Goal: Register for event/course

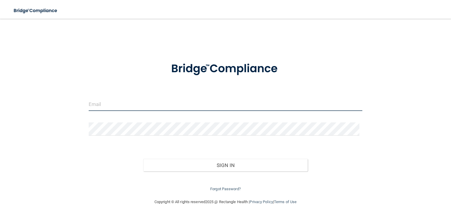
click at [129, 100] on input "email" at bounding box center [226, 104] width 274 height 13
type input "[EMAIL_ADDRESS][DOMAIN_NAME]"
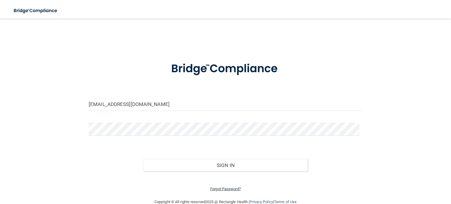
click at [219, 188] on link "Forgot Password?" at bounding box center [225, 189] width 31 height 4
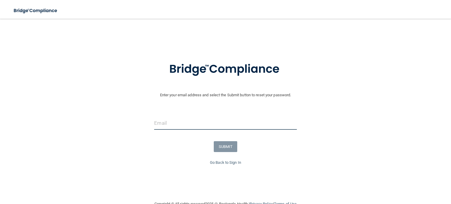
click at [175, 121] on input "email" at bounding box center [225, 123] width 142 height 13
type input "[EMAIL_ADDRESS][DOMAIN_NAME]"
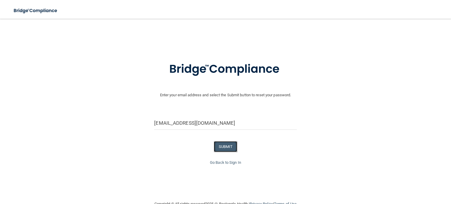
click at [221, 147] on button "SUBMIT" at bounding box center [226, 146] width 24 height 11
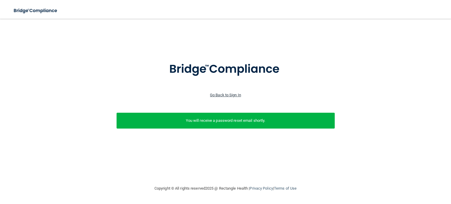
click at [221, 94] on link "Go Back to Sign In" at bounding box center [225, 95] width 31 height 4
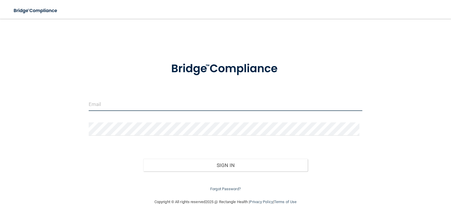
click at [118, 102] on input "email" at bounding box center [226, 104] width 274 height 13
type input "[EMAIL_ADDRESS][DOMAIN_NAME]"
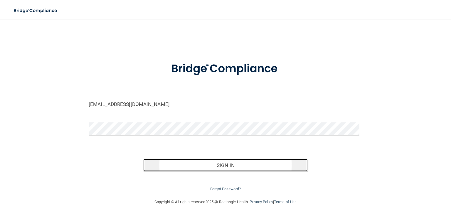
click at [207, 163] on button "Sign In" at bounding box center [225, 165] width 164 height 13
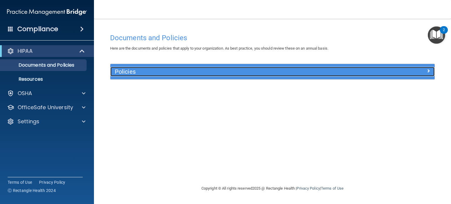
click at [426, 70] on div at bounding box center [394, 70] width 81 height 7
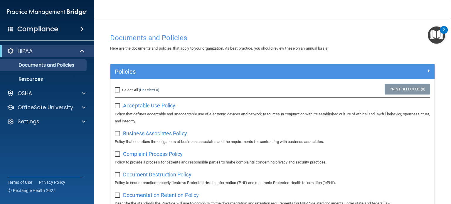
click at [150, 105] on span "Acceptable Use Policy" at bounding box center [149, 105] width 52 height 6
click at [36, 77] on p "Resources" at bounding box center [44, 79] width 80 height 6
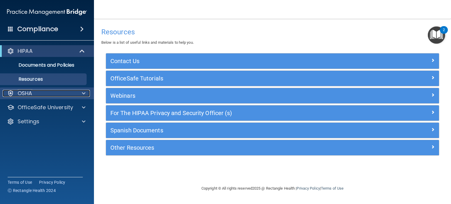
click at [22, 92] on p "OSHA" at bounding box center [25, 93] width 15 height 7
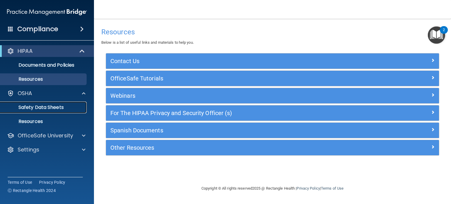
click at [35, 107] on p "Safety Data Sheets" at bounding box center [44, 108] width 80 height 6
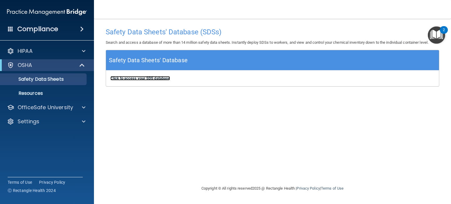
click at [141, 78] on b "Click to access your SDS database" at bounding box center [140, 78] width 60 height 4
click at [42, 28] on h4 "Compliance" at bounding box center [37, 29] width 41 height 8
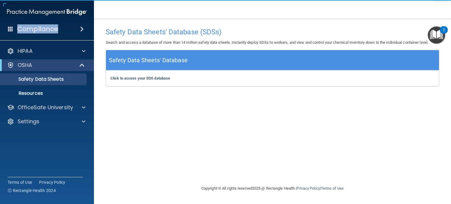
click at [42, 28] on body "Compliance HIPAA Documents and Policies Report an Incident Business Associates …" at bounding box center [225, 102] width 451 height 204
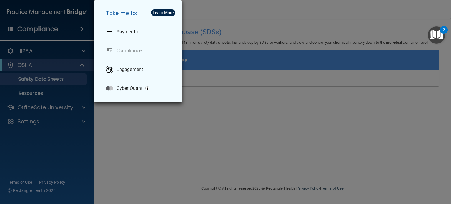
click at [44, 30] on div "Take me to: Payments Compliance Engagement Cyber Quant" at bounding box center [225, 102] width 451 height 204
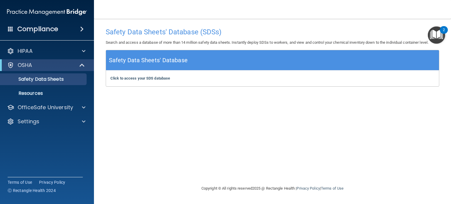
click at [120, 14] on nav "Toggle navigation Jennifer Martorano marcmarto1@comcast.net Manage My Enterpris…" at bounding box center [272, 9] width 357 height 19
click at [54, 10] on img at bounding box center [47, 12] width 80 height 12
click at [11, 28] on span at bounding box center [10, 28] width 5 height 5
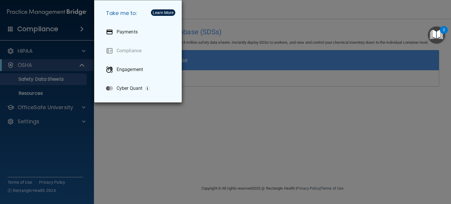
click at [11, 28] on div "Take me to: Payments Compliance Engagement Cyber Quant" at bounding box center [225, 102] width 451 height 204
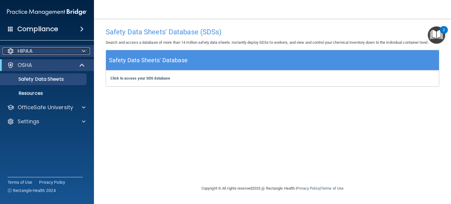
click at [10, 49] on div at bounding box center [10, 51] width 7 height 7
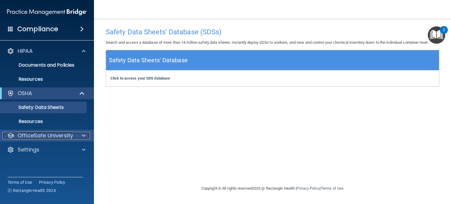
click at [9, 134] on div at bounding box center [10, 135] width 7 height 7
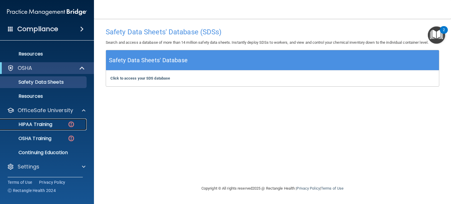
click at [50, 123] on p "HIPAA Training" at bounding box center [28, 125] width 48 height 6
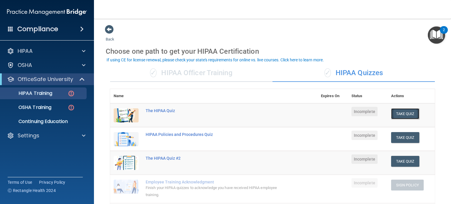
click at [396, 111] on button "Take Quiz" at bounding box center [405, 113] width 28 height 11
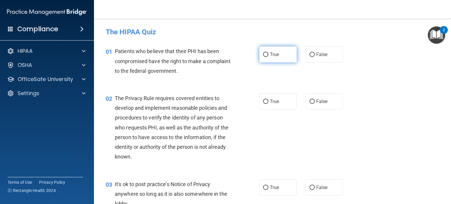
click at [264, 56] on input "True" at bounding box center [265, 55] width 5 height 4
radio input "true"
click at [263, 100] on input "True" at bounding box center [265, 102] width 5 height 4
radio input "true"
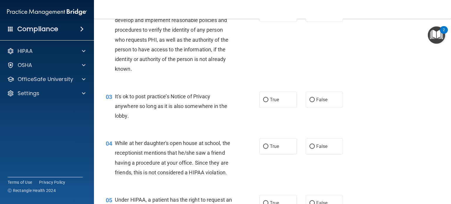
scroll to position [88, 0]
click at [265, 99] on input "True" at bounding box center [265, 99] width 5 height 4
radio input "true"
click at [264, 146] on input "True" at bounding box center [265, 146] width 5 height 4
radio input "true"
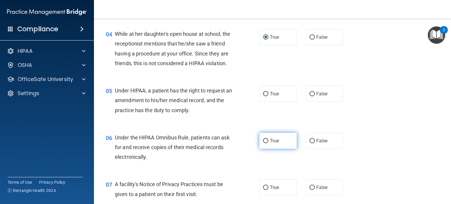
scroll to position [206, 0]
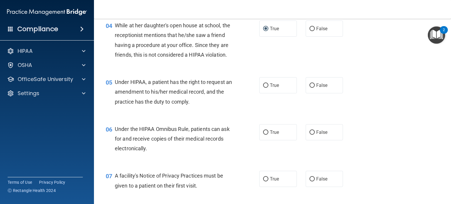
drag, startPoint x: 263, startPoint y: 95, endPoint x: 261, endPoint y: 114, distance: 18.6
click at [262, 93] on label "True" at bounding box center [278, 85] width 38 height 16
click at [263, 88] on input "True" at bounding box center [265, 85] width 5 height 4
radio input "true"
click at [263, 135] on input "True" at bounding box center [265, 132] width 5 height 4
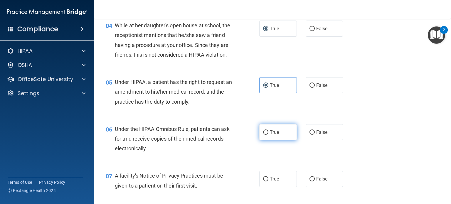
radio input "true"
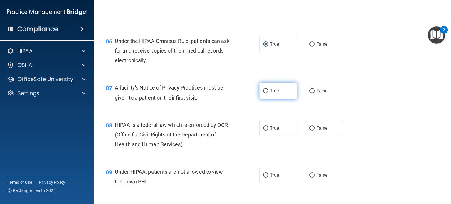
click at [263, 93] on input "True" at bounding box center [265, 91] width 5 height 4
radio input "true"
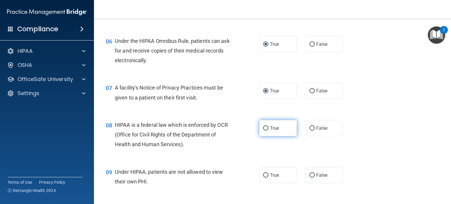
click at [265, 131] on input "True" at bounding box center [265, 128] width 5 height 4
radio input "true"
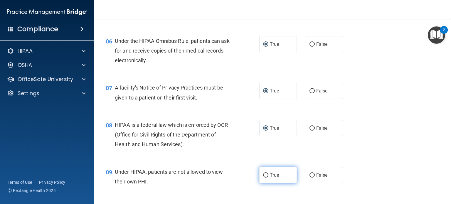
click at [266, 183] on label "True" at bounding box center [278, 175] width 38 height 16
click at [266, 178] on input "True" at bounding box center [265, 175] width 5 height 4
radio input "true"
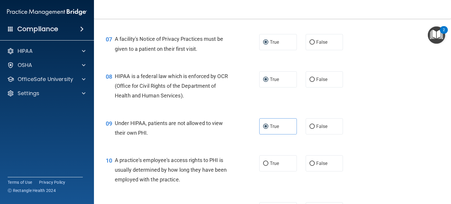
scroll to position [440, 0]
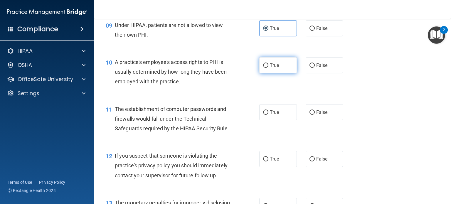
click at [263, 68] on input "True" at bounding box center [265, 65] width 5 height 4
radio input "true"
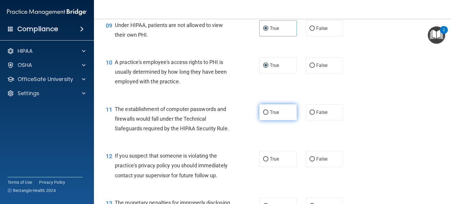
click at [264, 115] on input "True" at bounding box center [265, 112] width 5 height 4
radio input "true"
click at [263, 161] on input "True" at bounding box center [265, 159] width 5 height 4
radio input "true"
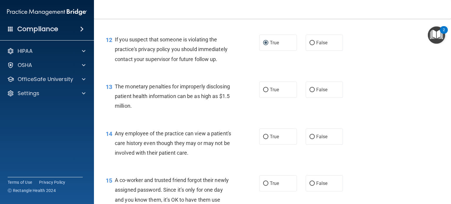
scroll to position [558, 0]
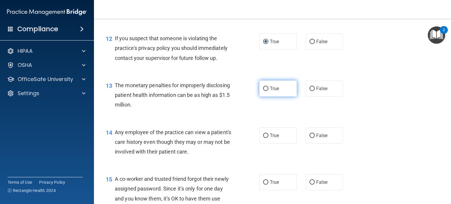
drag, startPoint x: 264, startPoint y: 98, endPoint x: 264, endPoint y: 103, distance: 5.0
click at [264, 91] on input "True" at bounding box center [265, 89] width 5 height 4
radio input "true"
click at [263, 138] on input "True" at bounding box center [265, 136] width 5 height 4
radio input "true"
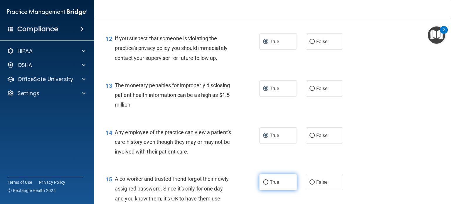
click at [263, 185] on input "True" at bounding box center [265, 182] width 5 height 4
radio input "true"
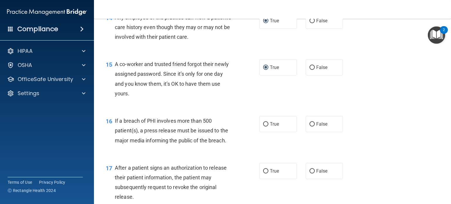
scroll to position [675, 0]
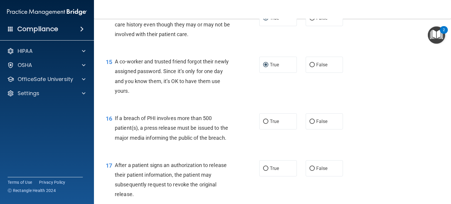
drag, startPoint x: 264, startPoint y: 130, endPoint x: 267, endPoint y: 153, distance: 23.0
click at [265, 124] on input "True" at bounding box center [265, 122] width 5 height 4
radio input "true"
click at [263, 171] on input "True" at bounding box center [265, 168] width 5 height 4
radio input "true"
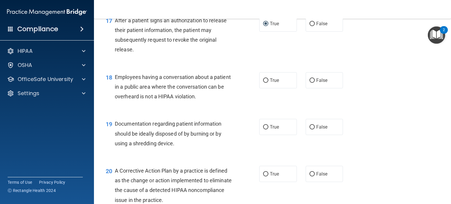
scroll to position [822, 0]
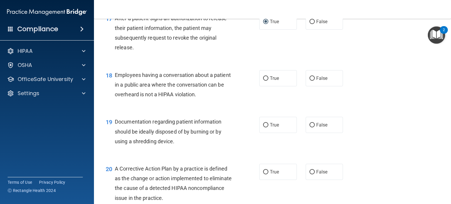
drag, startPoint x: 262, startPoint y: 88, endPoint x: 261, endPoint y: 109, distance: 20.9
click at [262, 86] on label "True" at bounding box center [278, 78] width 38 height 16
click at [263, 81] on input "True" at bounding box center [265, 78] width 5 height 4
radio input "true"
drag, startPoint x: 263, startPoint y: 131, endPoint x: 267, endPoint y: 148, distance: 17.4
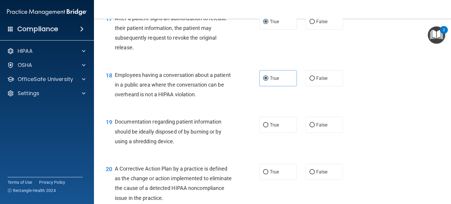
click at [263, 132] on label "True" at bounding box center [278, 125] width 38 height 16
click at [263, 127] on input "True" at bounding box center [265, 125] width 5 height 4
radio input "true"
click at [263, 174] on input "True" at bounding box center [265, 172] width 5 height 4
radio input "true"
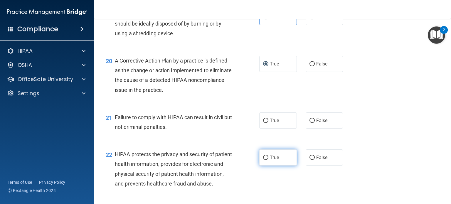
scroll to position [940, 0]
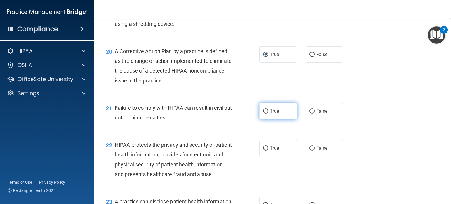
click at [265, 114] on input "True" at bounding box center [265, 111] width 5 height 4
radio input "true"
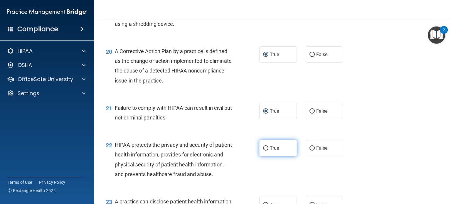
click at [263, 151] on input "True" at bounding box center [265, 148] width 5 height 4
radio input "true"
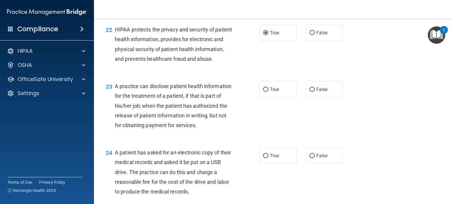
scroll to position [1057, 0]
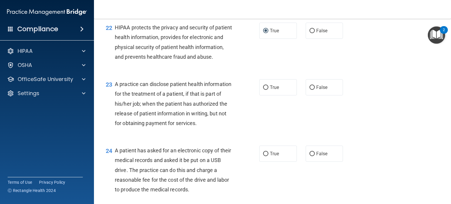
drag, startPoint x: 264, startPoint y: 107, endPoint x: 268, endPoint y: 132, distance: 26.2
click at [264, 90] on input "True" at bounding box center [265, 87] width 5 height 4
radio input "true"
click at [264, 156] on input "True" at bounding box center [265, 154] width 5 height 4
radio input "true"
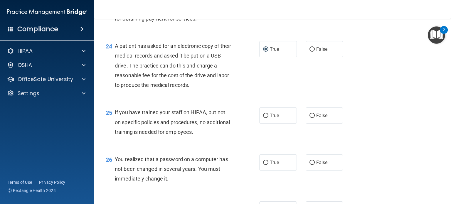
scroll to position [1175, 0]
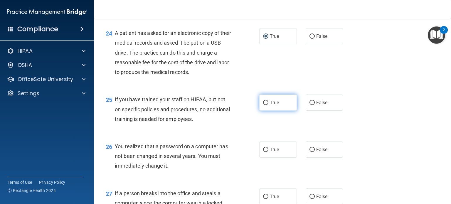
drag, startPoint x: 262, startPoint y: 130, endPoint x: 263, endPoint y: 135, distance: 5.4
click at [263, 105] on input "True" at bounding box center [265, 103] width 5 height 4
radio input "true"
drag, startPoint x: 262, startPoint y: 179, endPoint x: 265, endPoint y: 179, distance: 3.0
click at [263, 152] on input "True" at bounding box center [265, 150] width 5 height 4
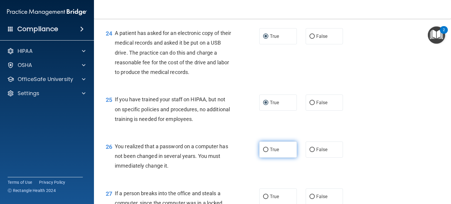
radio input "true"
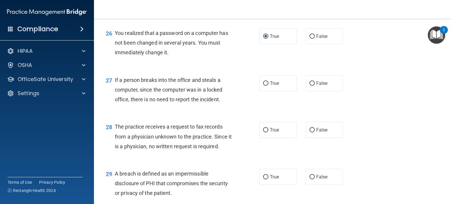
scroll to position [1292, 0]
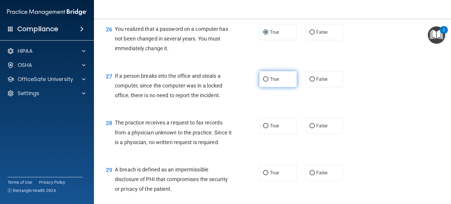
drag, startPoint x: 260, startPoint y: 106, endPoint x: 262, endPoint y: 110, distance: 3.8
click at [260, 87] on label "True" at bounding box center [278, 79] width 38 height 16
click at [263, 82] on input "True" at bounding box center [265, 79] width 5 height 4
radio input "true"
click at [263, 87] on label "True" at bounding box center [278, 79] width 38 height 16
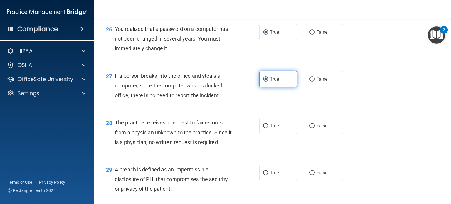
click at [263, 82] on input "True" at bounding box center [265, 79] width 5 height 4
click at [264, 128] on input "True" at bounding box center [265, 126] width 5 height 4
radio input "true"
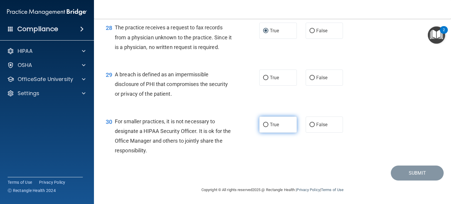
scroll to position [1409, 0]
drag, startPoint x: 261, startPoint y: 85, endPoint x: 266, endPoint y: 94, distance: 9.9
click at [263, 80] on input "True" at bounding box center [265, 78] width 5 height 4
radio input "true"
click at [263, 127] on input "True" at bounding box center [265, 125] width 5 height 4
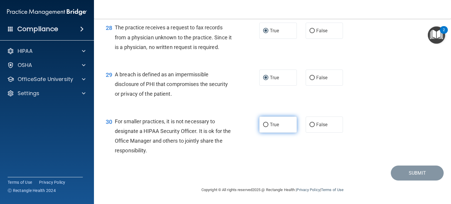
radio input "true"
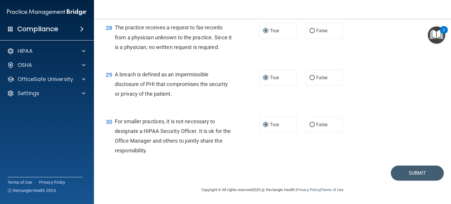
scroll to position [1416, 0]
click at [381, 154] on div "30 For smaller practices, it is not necessary to designate a HIPAA Security Off…" at bounding box center [272, 137] width 342 height 57
click at [402, 175] on button "Submit" at bounding box center [417, 173] width 53 height 15
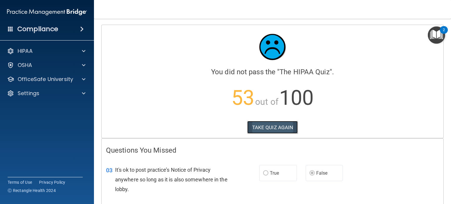
click at [260, 125] on button "TAKE QUIZ AGAIN" at bounding box center [272, 127] width 51 height 13
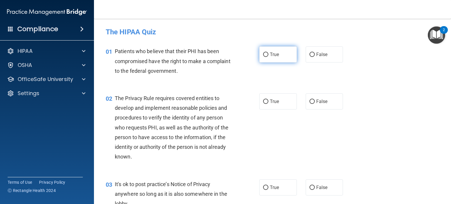
click at [264, 55] on input "True" at bounding box center [265, 55] width 5 height 4
radio input "true"
click at [263, 101] on input "True" at bounding box center [265, 102] width 5 height 4
radio input "true"
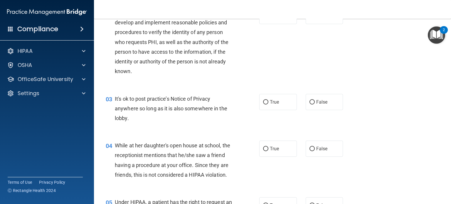
scroll to position [88, 0]
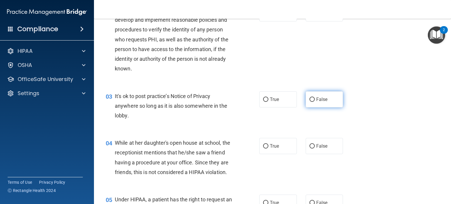
click at [309, 100] on input "False" at bounding box center [311, 99] width 5 height 4
radio input "true"
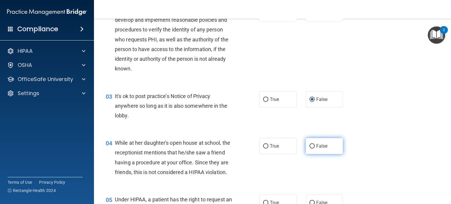
click at [310, 144] on input "False" at bounding box center [311, 146] width 5 height 4
radio input "true"
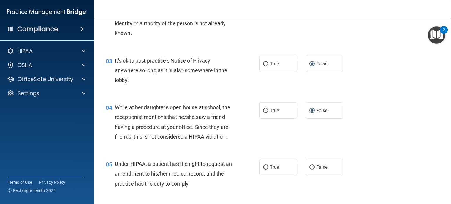
scroll to position [176, 0]
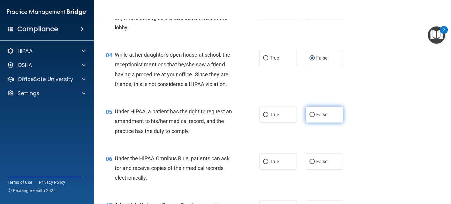
click at [309, 117] on input "False" at bounding box center [311, 115] width 5 height 4
radio input "true"
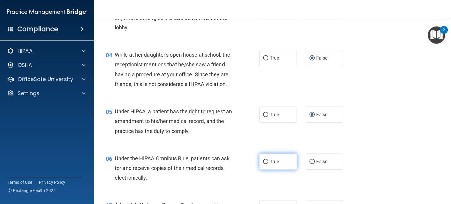
click at [263, 164] on input "True" at bounding box center [265, 162] width 5 height 4
radio input "true"
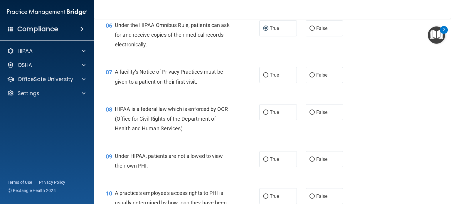
scroll to position [323, 0]
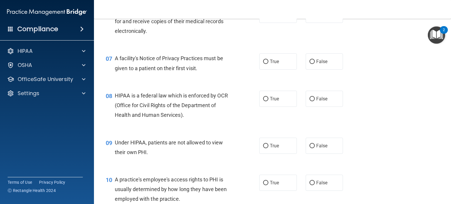
drag, startPoint x: 262, startPoint y: 72, endPoint x: 261, endPoint y: 95, distance: 23.2
click at [263, 64] on input "True" at bounding box center [265, 62] width 5 height 4
radio input "true"
click at [264, 101] on input "True" at bounding box center [265, 99] width 5 height 4
radio input "true"
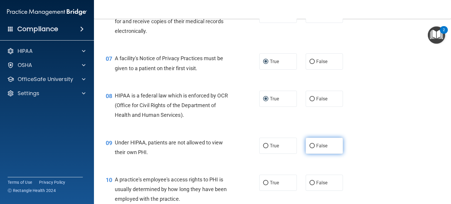
click at [309, 148] on input "False" at bounding box center [311, 146] width 5 height 4
radio input "true"
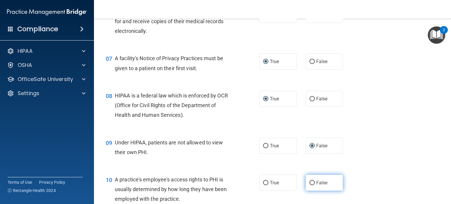
click at [310, 185] on input "False" at bounding box center [311, 183] width 5 height 4
radio input "true"
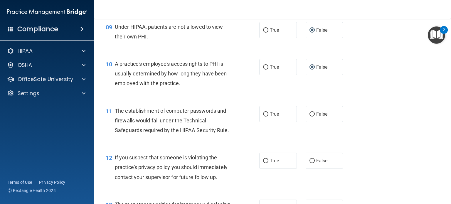
scroll to position [440, 0]
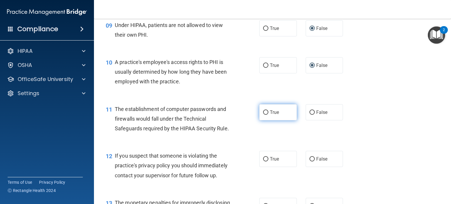
click at [263, 115] on input "True" at bounding box center [265, 112] width 5 height 4
radio input "true"
click at [263, 161] on input "True" at bounding box center [265, 159] width 5 height 4
radio input "true"
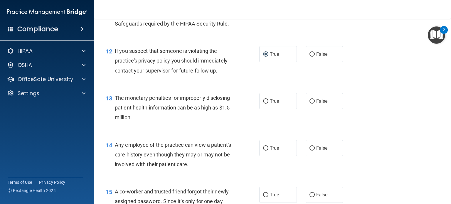
scroll to position [558, 0]
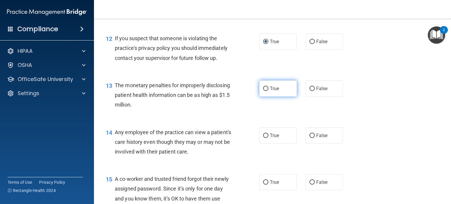
click at [264, 91] on input "True" at bounding box center [265, 89] width 5 height 4
radio input "true"
click at [309, 138] on input "False" at bounding box center [311, 136] width 5 height 4
radio input "true"
click at [310, 185] on input "False" at bounding box center [311, 182] width 5 height 4
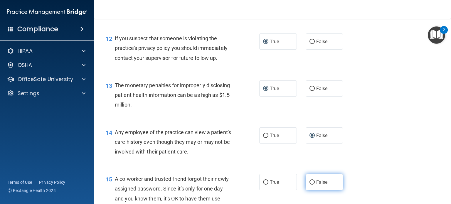
radio input "true"
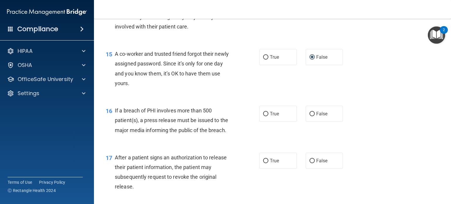
scroll to position [705, 0]
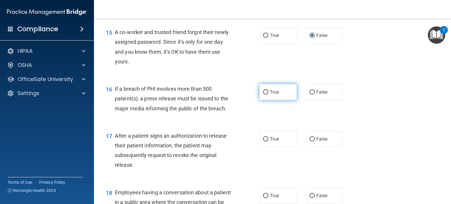
click at [264, 95] on input "True" at bounding box center [265, 92] width 5 height 4
radio input "true"
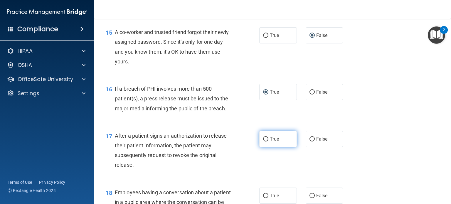
click at [263, 142] on input "True" at bounding box center [265, 139] width 5 height 4
radio input "true"
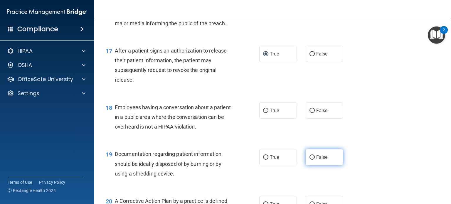
scroll to position [793, 0]
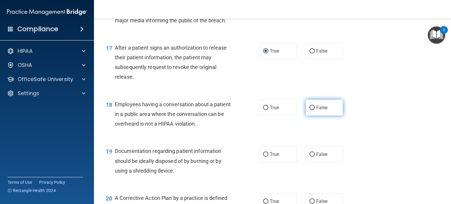
click at [309, 110] on input "False" at bounding box center [311, 108] width 5 height 4
radio input "true"
click at [265, 157] on input "True" at bounding box center [265, 154] width 5 height 4
radio input "true"
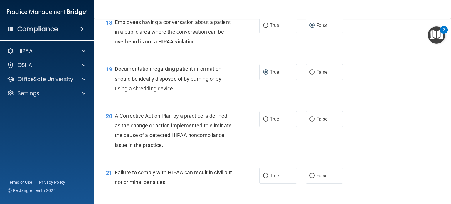
scroll to position [881, 0]
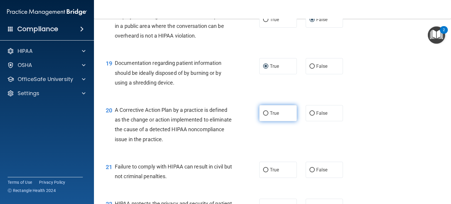
click at [264, 116] on input "True" at bounding box center [265, 113] width 5 height 4
radio input "true"
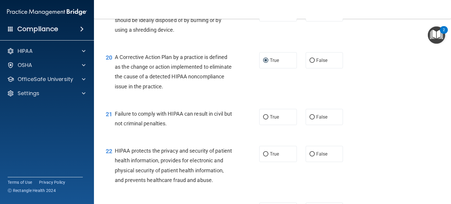
scroll to position [940, 0]
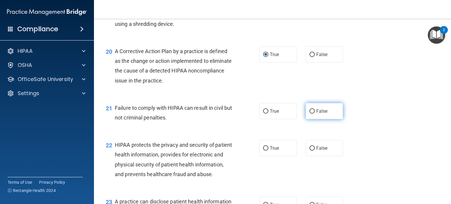
click at [309, 114] on input "False" at bounding box center [311, 111] width 5 height 4
radio input "true"
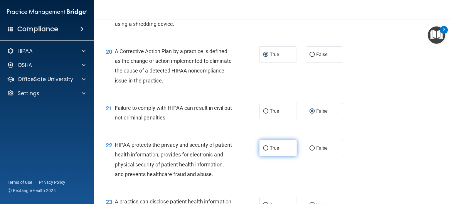
click at [263, 151] on input "True" at bounding box center [265, 148] width 5 height 4
radio input "true"
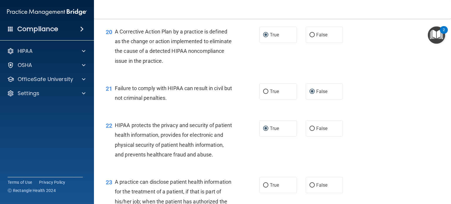
scroll to position [1028, 0]
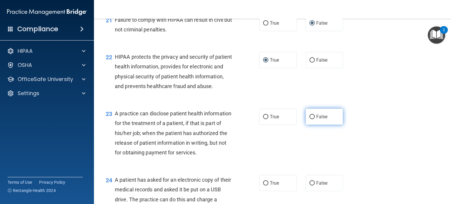
drag, startPoint x: 308, startPoint y: 136, endPoint x: 309, endPoint y: 140, distance: 4.4
click at [309, 119] on input "False" at bounding box center [311, 117] width 5 height 4
radio input "true"
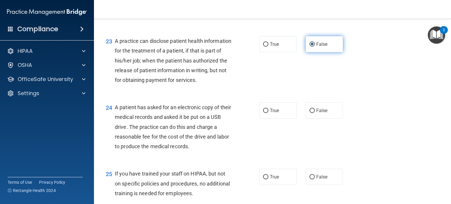
scroll to position [1116, 0]
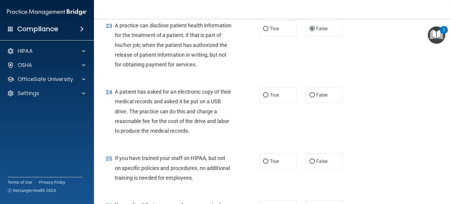
drag, startPoint x: 265, startPoint y: 122, endPoint x: 274, endPoint y: 136, distance: 16.5
click at [265, 97] on input "True" at bounding box center [265, 95] width 5 height 4
radio input "true"
click at [309, 164] on input "False" at bounding box center [311, 161] width 5 height 4
radio input "true"
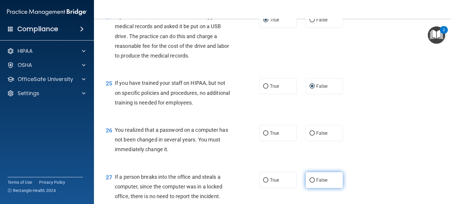
scroll to position [1204, 0]
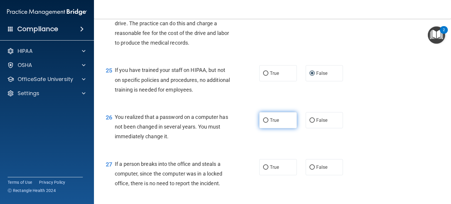
click at [263, 123] on input "True" at bounding box center [265, 120] width 5 height 4
radio input "true"
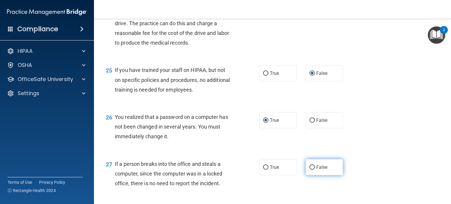
drag, startPoint x: 310, startPoint y: 195, endPoint x: 313, endPoint y: 196, distance: 3.0
click at [310, 170] on input "False" at bounding box center [311, 167] width 5 height 4
radio input "true"
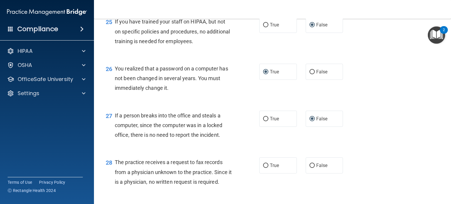
scroll to position [1292, 0]
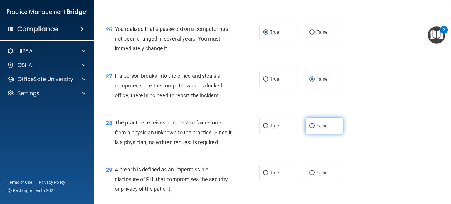
click at [309, 128] on input "False" at bounding box center [311, 126] width 5 height 4
radio input "true"
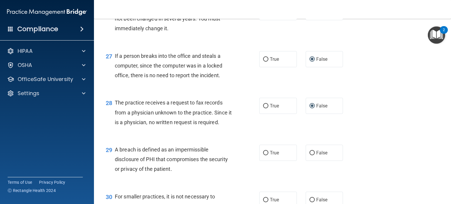
scroll to position [1351, 0]
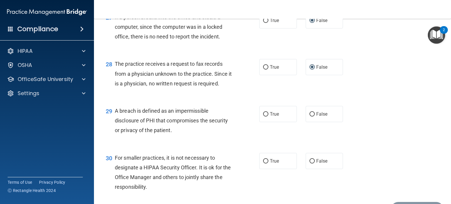
drag, startPoint x: 264, startPoint y: 142, endPoint x: 275, endPoint y: 156, distance: 17.6
click at [264, 117] on input "True" at bounding box center [265, 114] width 5 height 4
radio input "true"
click at [309, 164] on input "False" at bounding box center [311, 161] width 5 height 4
radio input "true"
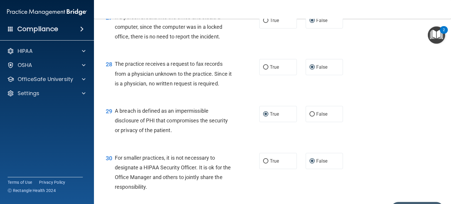
scroll to position [1416, 0]
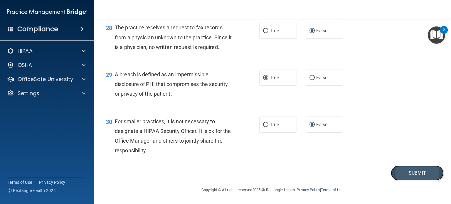
click at [409, 175] on button "Submit" at bounding box center [417, 173] width 53 height 15
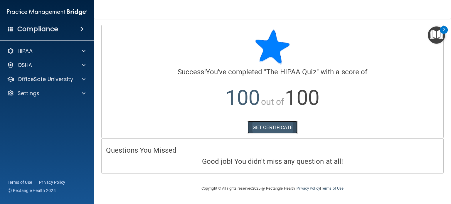
click at [267, 128] on link "GET CERTIFICATE" at bounding box center [273, 127] width 50 height 13
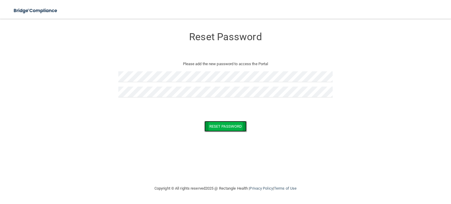
click at [215, 125] on button "Reset Password" at bounding box center [225, 126] width 42 height 11
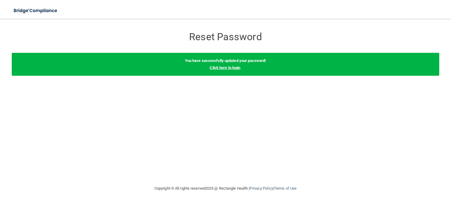
click at [221, 68] on link "Click here to login" at bounding box center [225, 67] width 31 height 4
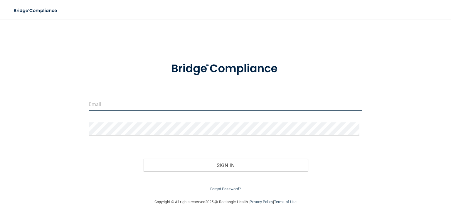
click at [103, 100] on input "email" at bounding box center [226, 104] width 274 height 13
type input "[EMAIL_ADDRESS][DOMAIN_NAME]"
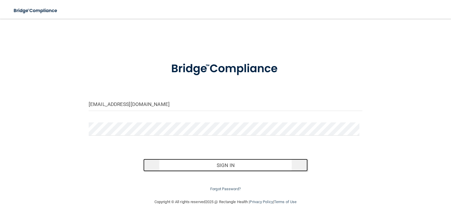
click at [182, 165] on button "Sign In" at bounding box center [225, 165] width 164 height 13
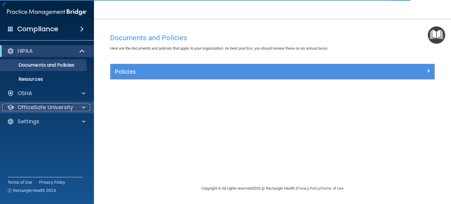
click at [83, 106] on span at bounding box center [84, 107] width 4 height 7
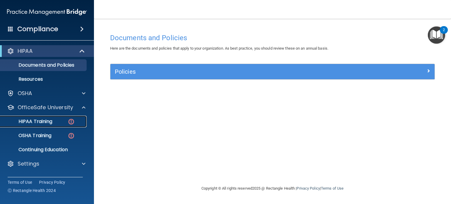
click at [50, 119] on p "HIPAA Training" at bounding box center [28, 122] width 48 height 6
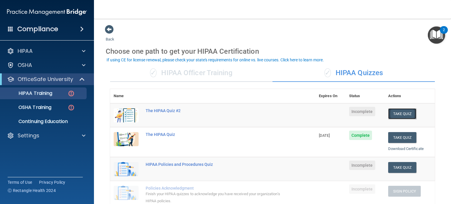
click at [396, 111] on button "Take Quiz" at bounding box center [402, 113] width 28 height 11
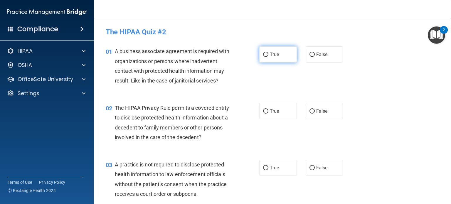
click at [264, 53] on input "True" at bounding box center [265, 55] width 5 height 4
radio input "true"
click at [263, 109] on input "True" at bounding box center [265, 111] width 5 height 4
radio input "true"
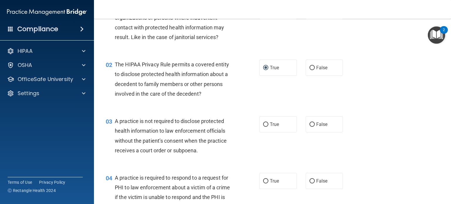
scroll to position [117, 0]
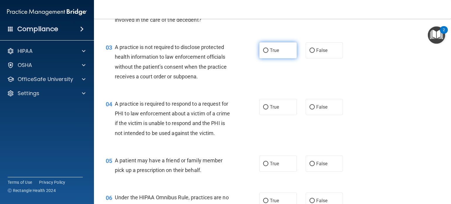
click at [263, 50] on input "True" at bounding box center [265, 50] width 5 height 4
radio input "true"
click at [263, 107] on input "True" at bounding box center [265, 107] width 5 height 4
radio input "true"
click at [263, 166] on input "True" at bounding box center [265, 164] width 5 height 4
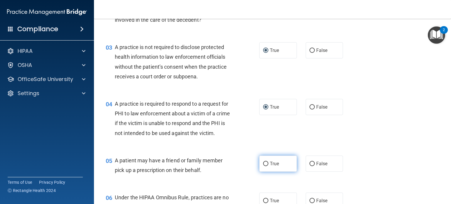
radio input "true"
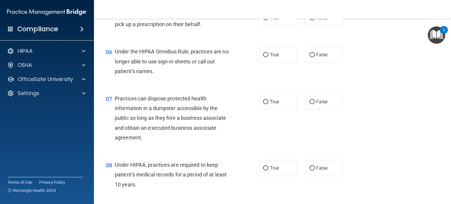
scroll to position [264, 0]
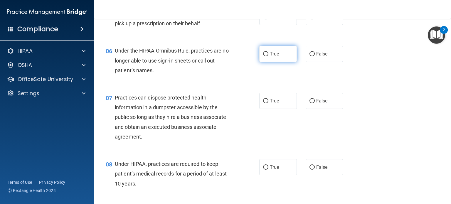
click at [263, 56] on input "True" at bounding box center [265, 54] width 5 height 4
radio input "true"
drag, startPoint x: 263, startPoint y: 109, endPoint x: 264, endPoint y: 126, distance: 17.1
click at [263, 103] on input "True" at bounding box center [265, 101] width 5 height 4
radio input "true"
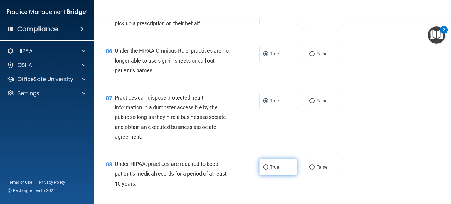
click at [264, 170] on input "True" at bounding box center [265, 167] width 5 height 4
radio input "true"
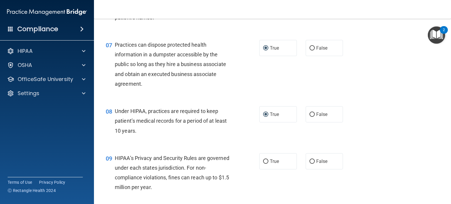
scroll to position [382, 0]
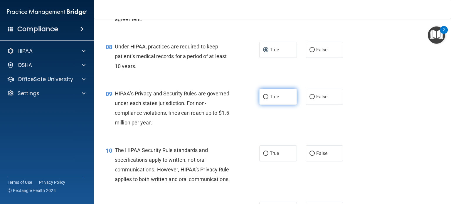
click at [264, 99] on input "True" at bounding box center [265, 97] width 5 height 4
radio input "true"
click at [263, 156] on input "True" at bounding box center [265, 154] width 5 height 4
radio input "true"
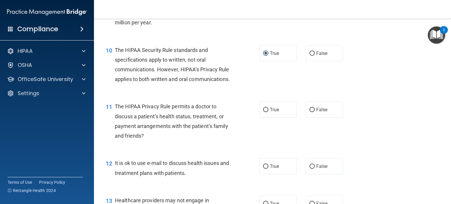
scroll to position [499, 0]
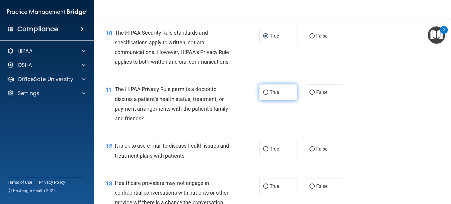
click at [263, 95] on input "True" at bounding box center [265, 92] width 5 height 4
radio input "true"
click at [263, 152] on input "True" at bounding box center [265, 149] width 5 height 4
radio input "true"
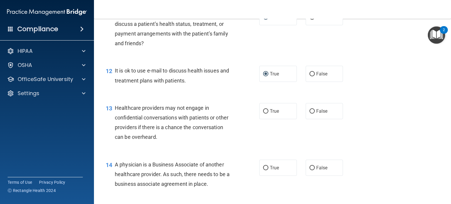
scroll to position [587, 0]
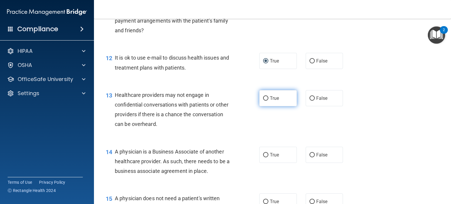
click at [263, 101] on input "True" at bounding box center [265, 98] width 5 height 4
radio input "true"
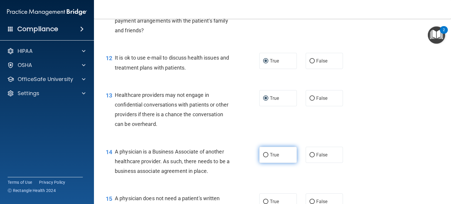
click at [260, 163] on label "True" at bounding box center [278, 155] width 38 height 16
click at [263, 157] on input "True" at bounding box center [265, 155] width 5 height 4
radio input "true"
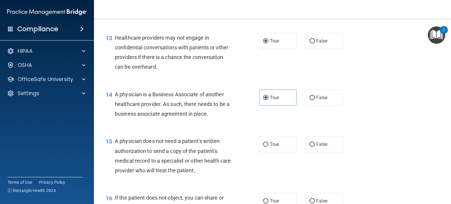
scroll to position [675, 0]
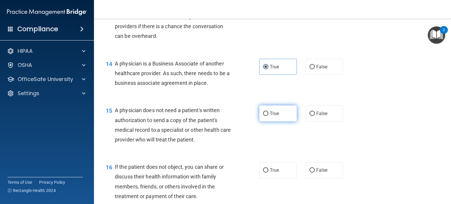
click at [264, 116] on input "True" at bounding box center [265, 114] width 5 height 4
radio input "true"
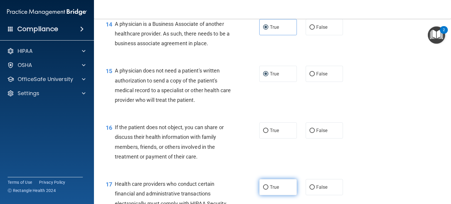
scroll to position [763, 0]
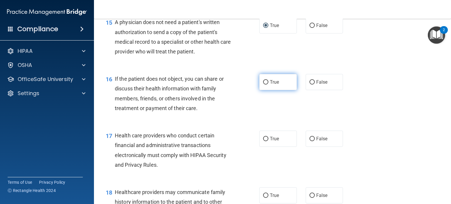
click at [263, 90] on label "True" at bounding box center [278, 82] width 38 height 16
click at [263, 85] on input "True" at bounding box center [265, 82] width 5 height 4
radio input "true"
click at [264, 141] on input "True" at bounding box center [265, 139] width 5 height 4
radio input "true"
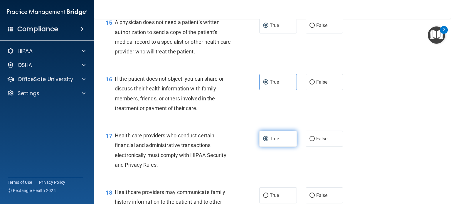
scroll to position [881, 0]
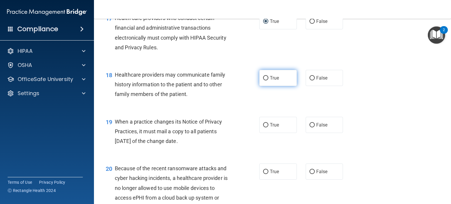
click at [263, 80] on input "True" at bounding box center [265, 78] width 5 height 4
radio input "true"
click at [264, 127] on input "True" at bounding box center [265, 125] width 5 height 4
radio input "true"
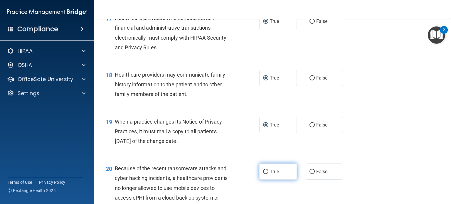
click at [263, 174] on input "True" at bounding box center [265, 172] width 5 height 4
radio input "true"
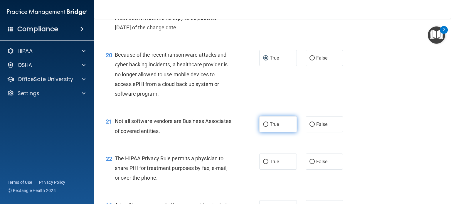
scroll to position [998, 0]
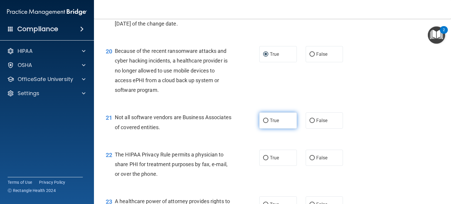
click at [263, 123] on input "True" at bounding box center [265, 121] width 5 height 4
radio input "true"
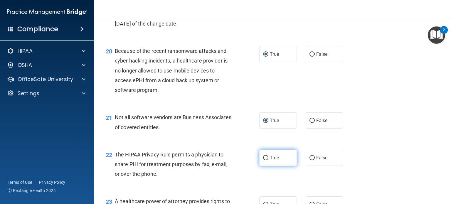
click at [263, 160] on input "True" at bounding box center [265, 158] width 5 height 4
radio input "true"
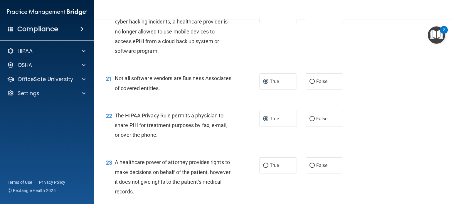
scroll to position [1116, 0]
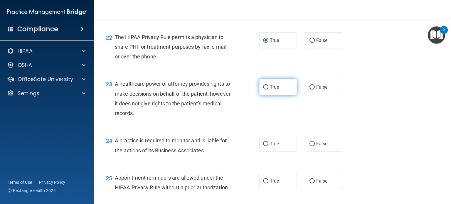
click at [262, 95] on label "True" at bounding box center [278, 87] width 38 height 16
click at [263, 90] on input "True" at bounding box center [265, 87] width 5 height 4
radio input "true"
click at [263, 146] on input "True" at bounding box center [265, 144] width 5 height 4
radio input "true"
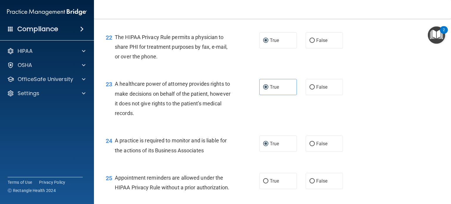
scroll to position [1204, 0]
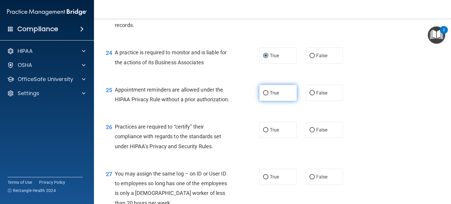
click at [264, 95] on input "True" at bounding box center [265, 93] width 5 height 4
radio input "true"
click at [263, 132] on input "True" at bounding box center [265, 130] width 5 height 4
radio input "true"
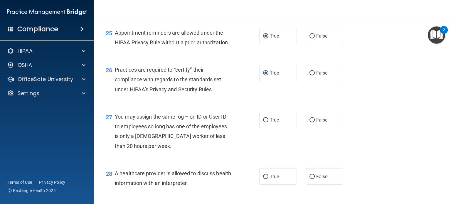
scroll to position [1292, 0]
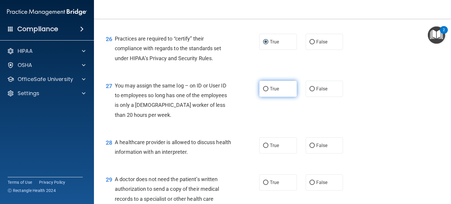
click at [264, 91] on input "True" at bounding box center [265, 89] width 5 height 4
radio input "true"
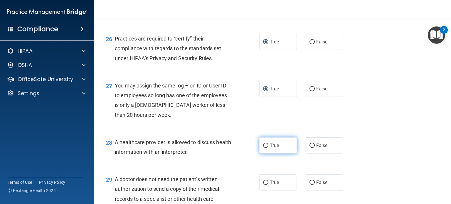
drag, startPoint x: 261, startPoint y: 162, endPoint x: 263, endPoint y: 166, distance: 4.1
click at [261, 154] on label "True" at bounding box center [278, 145] width 38 height 16
click at [263, 148] on input "True" at bounding box center [265, 146] width 5 height 4
radio input "true"
click at [263, 185] on input "True" at bounding box center [265, 183] width 5 height 4
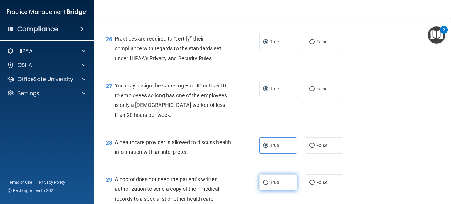
radio input "true"
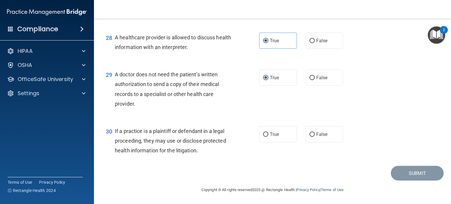
scroll to position [1409, 0]
click at [263, 137] on input "True" at bounding box center [265, 134] width 5 height 4
radio input "true"
click at [394, 181] on button "Submit" at bounding box center [417, 173] width 53 height 15
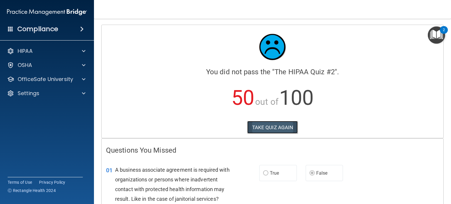
click at [256, 129] on button "TAKE QUIZ AGAIN" at bounding box center [272, 127] width 51 height 13
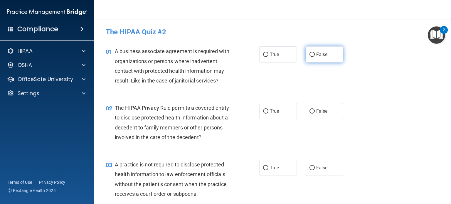
click at [309, 55] on input "False" at bounding box center [311, 55] width 5 height 4
radio input "true"
drag, startPoint x: 262, startPoint y: 110, endPoint x: 266, endPoint y: 111, distance: 4.2
click at [263, 110] on input "True" at bounding box center [265, 111] width 5 height 4
radio input "true"
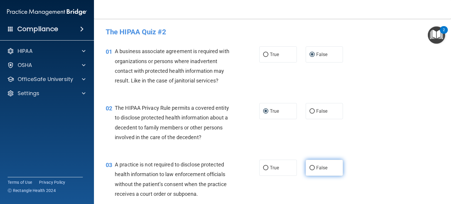
click at [309, 166] on input "False" at bounding box center [311, 168] width 5 height 4
radio input "true"
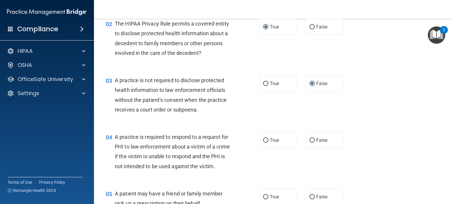
scroll to position [88, 0]
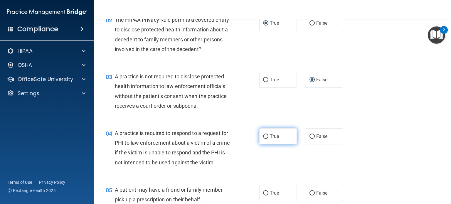
click at [263, 135] on input "True" at bounding box center [265, 136] width 5 height 4
radio input "true"
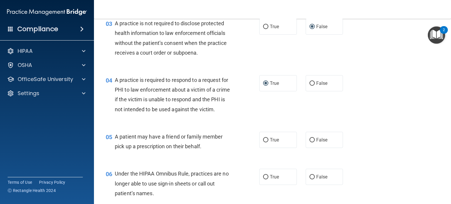
scroll to position [176, 0]
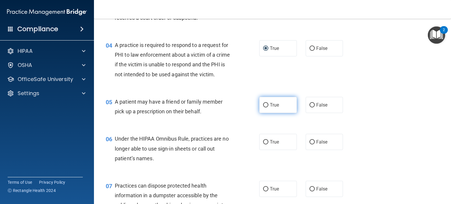
click at [263, 107] on input "True" at bounding box center [265, 105] width 5 height 4
radio input "true"
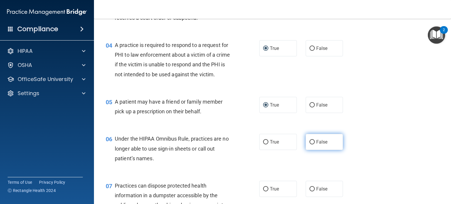
click at [309, 144] on input "False" at bounding box center [311, 142] width 5 height 4
radio input "true"
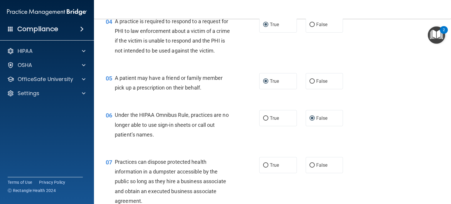
scroll to position [235, 0]
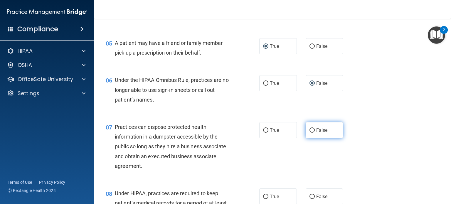
click at [309, 133] on input "False" at bounding box center [311, 130] width 5 height 4
radio input "true"
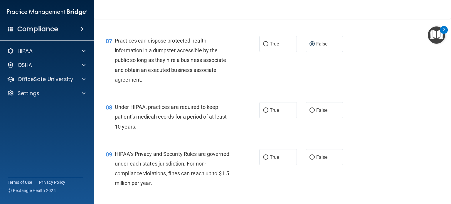
scroll to position [323, 0]
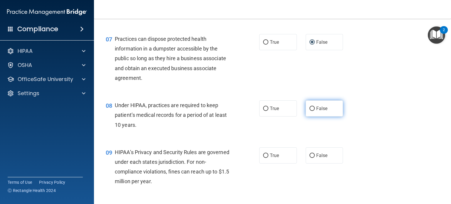
click at [309, 111] on input "False" at bounding box center [311, 109] width 5 height 4
radio input "true"
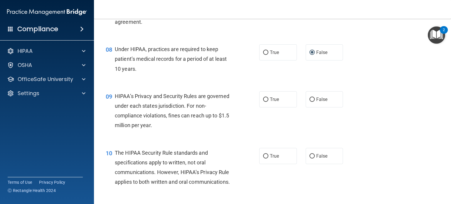
scroll to position [382, 0]
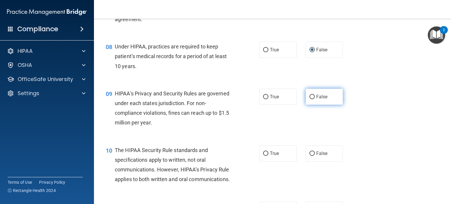
click at [309, 99] on input "False" at bounding box center [311, 97] width 5 height 4
radio input "true"
click at [264, 156] on input "True" at bounding box center [265, 154] width 5 height 4
radio input "true"
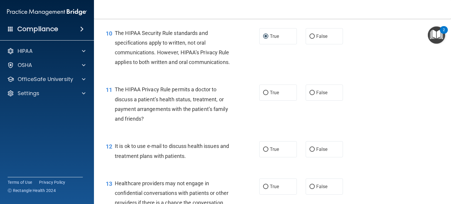
scroll to position [499, 0]
click at [265, 95] on input "True" at bounding box center [265, 92] width 5 height 4
radio input "true"
click at [264, 152] on input "True" at bounding box center [265, 149] width 5 height 4
radio input "true"
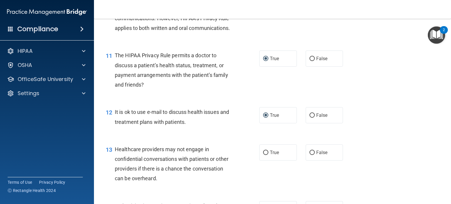
scroll to position [587, 0]
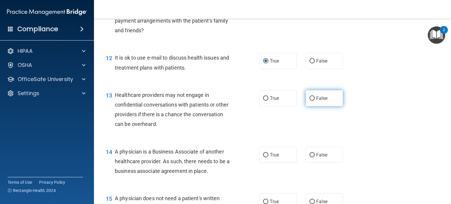
click at [309, 101] on input "False" at bounding box center [311, 98] width 5 height 4
radio input "true"
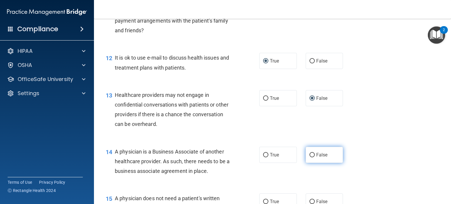
click at [309, 157] on input "False" at bounding box center [311, 155] width 5 height 4
radio input "true"
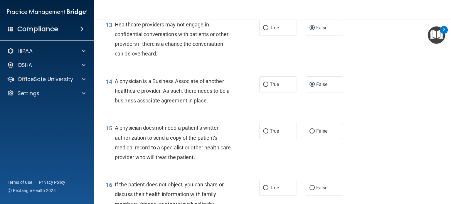
scroll to position [675, 0]
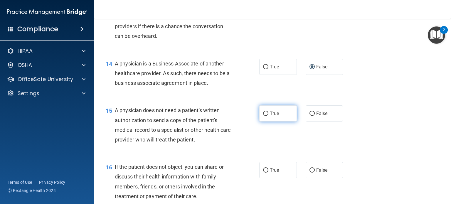
click at [263, 116] on input "True" at bounding box center [265, 114] width 5 height 4
radio input "true"
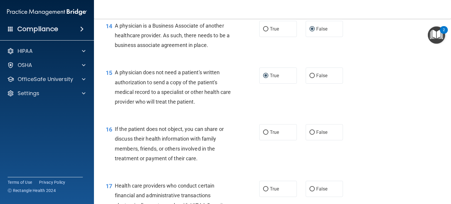
scroll to position [763, 0]
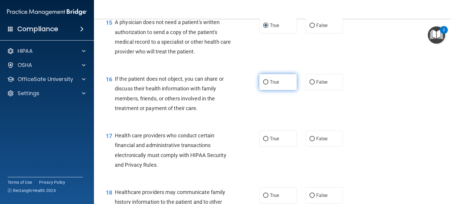
click at [263, 85] on input "True" at bounding box center [265, 82] width 5 height 4
radio input "true"
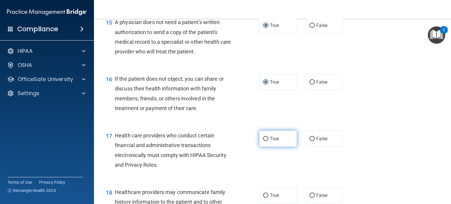
click at [263, 141] on input "True" at bounding box center [265, 139] width 5 height 4
radio input "true"
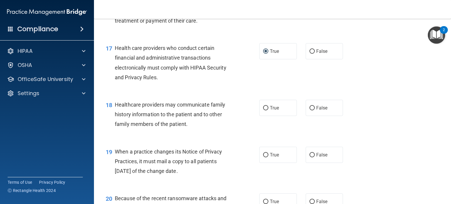
scroll to position [852, 0]
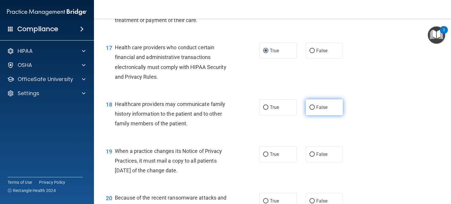
click at [309, 110] on input "False" at bounding box center [311, 107] width 5 height 4
radio input "true"
click at [309, 157] on input "False" at bounding box center [311, 154] width 5 height 4
radio input "true"
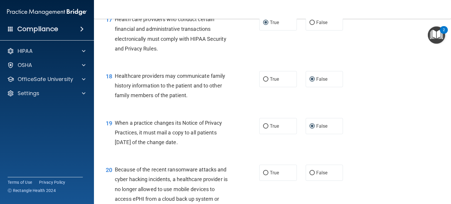
scroll to position [940, 0]
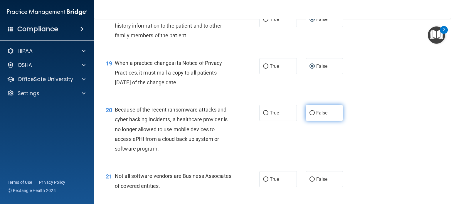
click at [310, 115] on input "False" at bounding box center [311, 113] width 5 height 4
radio input "true"
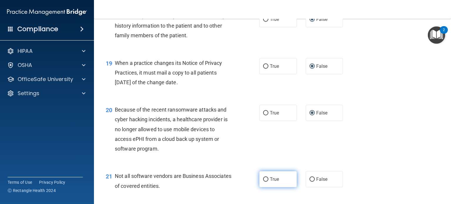
click at [263, 182] on input "True" at bounding box center [265, 179] width 5 height 4
radio input "true"
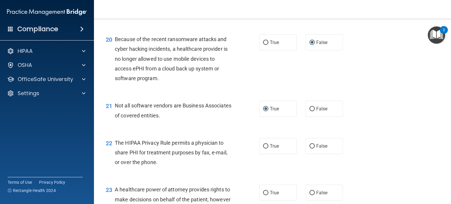
scroll to position [1028, 0]
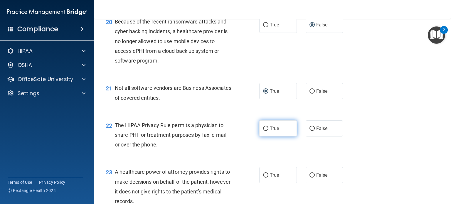
click at [263, 131] on input "True" at bounding box center [265, 129] width 5 height 4
radio input "true"
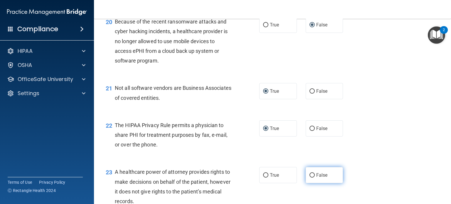
click at [309, 178] on input "False" at bounding box center [311, 175] width 5 height 4
radio input "true"
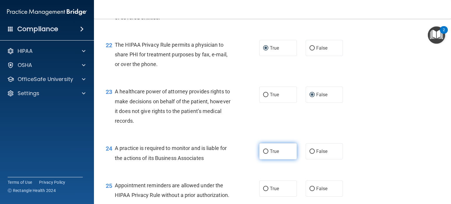
scroll to position [1116, 0]
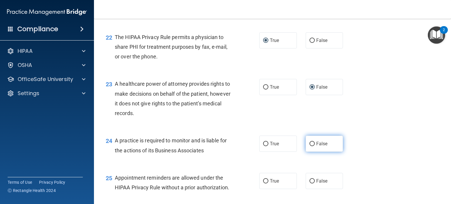
click at [309, 146] on input "False" at bounding box center [311, 144] width 5 height 4
radio input "true"
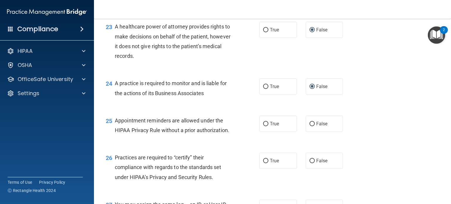
scroll to position [1175, 0]
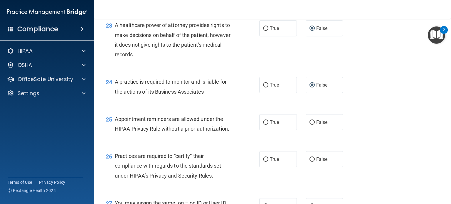
drag, startPoint x: 264, startPoint y: 141, endPoint x: 283, endPoint y: 159, distance: 26.4
click at [264, 125] on input "True" at bounding box center [265, 122] width 5 height 4
radio input "true"
click at [309, 162] on input "False" at bounding box center [311, 159] width 5 height 4
radio input "true"
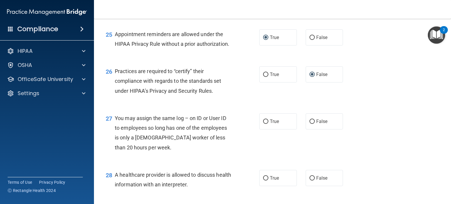
scroll to position [1263, 0]
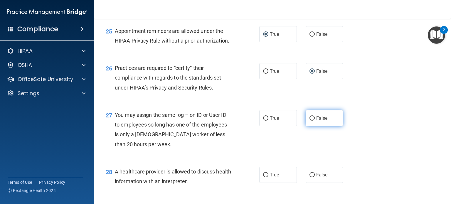
click at [309, 121] on input "False" at bounding box center [311, 118] width 5 height 4
radio input "true"
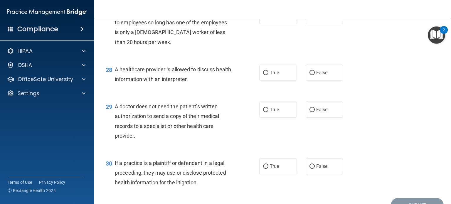
scroll to position [1380, 0]
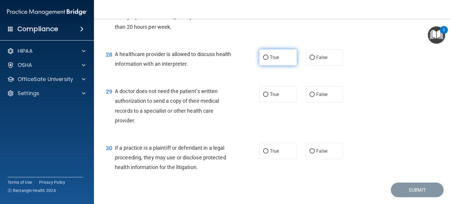
click at [263, 60] on input "True" at bounding box center [265, 57] width 5 height 4
radio input "true"
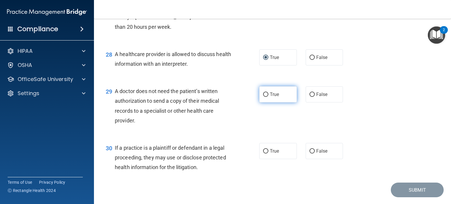
click at [263, 97] on input "True" at bounding box center [265, 94] width 5 height 4
radio input "true"
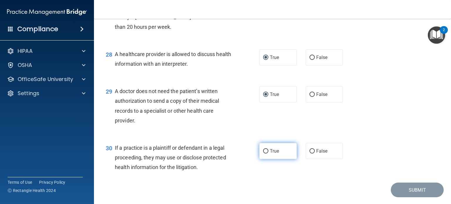
drag, startPoint x: 261, startPoint y: 168, endPoint x: 275, endPoint y: 175, distance: 15.2
click at [262, 159] on label "True" at bounding box center [278, 151] width 38 height 16
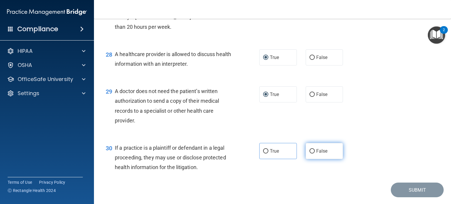
drag, startPoint x: 308, startPoint y: 171, endPoint x: 309, endPoint y: 178, distance: 7.8
click at [309, 154] on input "False" at bounding box center [311, 151] width 5 height 4
radio input "true"
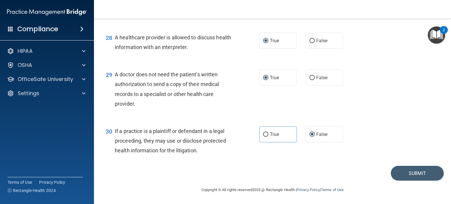
scroll to position [1416, 0]
click at [405, 171] on button "Submit" at bounding box center [417, 173] width 53 height 15
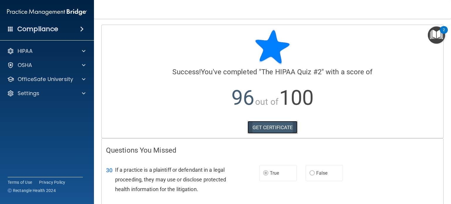
click at [277, 128] on link "GET CERTIFICATE" at bounding box center [273, 127] width 50 height 13
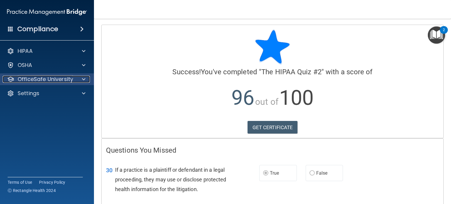
click at [48, 78] on p "OfficeSafe University" at bounding box center [45, 79] width 55 height 7
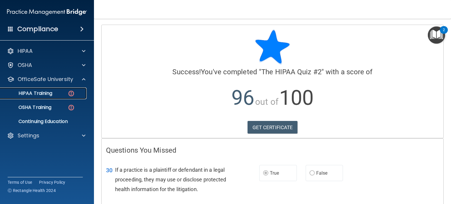
click at [54, 95] on div "HIPAA Training" at bounding box center [44, 93] width 80 height 6
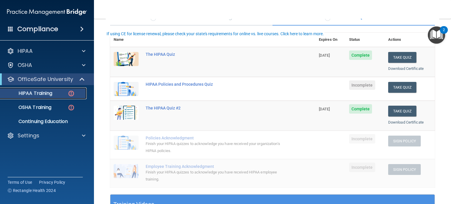
scroll to position [59, 0]
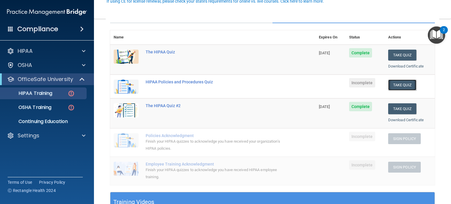
click at [401, 85] on button "Take Quiz" at bounding box center [402, 85] width 28 height 11
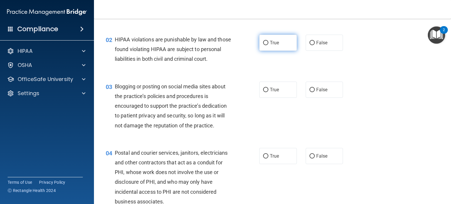
click at [264, 43] on input "True" at bounding box center [265, 43] width 5 height 4
radio input "true"
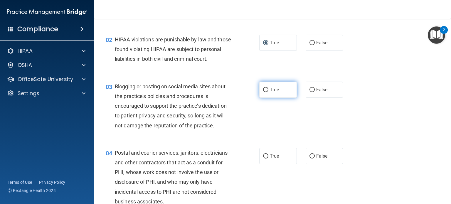
click at [264, 92] on input "True" at bounding box center [265, 90] width 5 height 4
radio input "true"
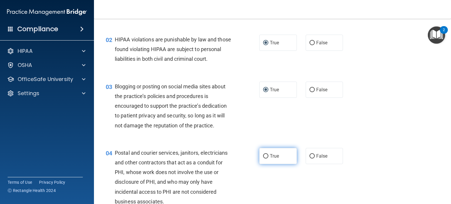
click at [264, 159] on input "True" at bounding box center [265, 156] width 5 height 4
radio input "true"
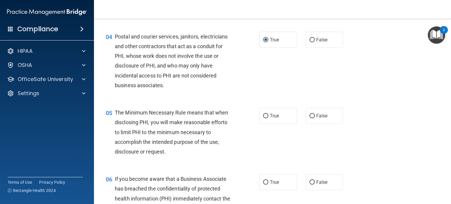
scroll to position [176, 0]
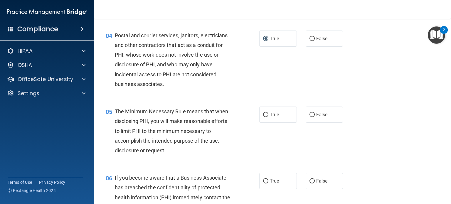
drag, startPoint x: 263, startPoint y: 123, endPoint x: 275, endPoint y: 144, distance: 23.8
click at [263, 117] on input "True" at bounding box center [265, 115] width 5 height 4
radio input "true"
click at [263, 184] on input "True" at bounding box center [265, 181] width 5 height 4
radio input "true"
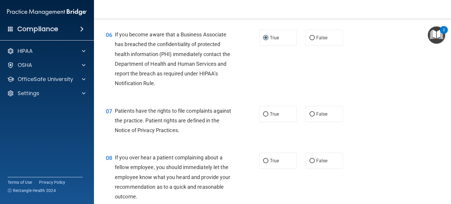
scroll to position [323, 0]
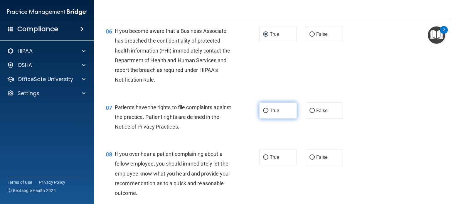
click at [264, 113] on input "True" at bounding box center [265, 111] width 5 height 4
radio input "true"
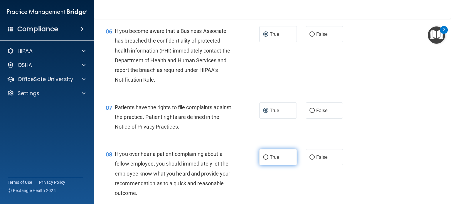
click at [263, 160] on input "True" at bounding box center [265, 157] width 5 height 4
radio input "true"
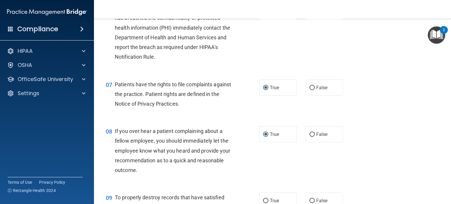
scroll to position [440, 0]
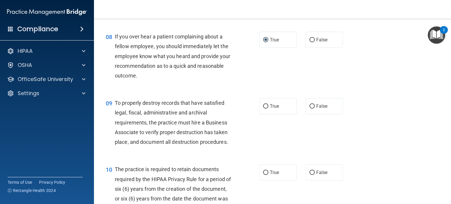
drag, startPoint x: 260, startPoint y: 113, endPoint x: 273, endPoint y: 127, distance: 19.1
click at [262, 114] on label "True" at bounding box center [278, 106] width 38 height 16
click at [263, 109] on input "True" at bounding box center [265, 106] width 5 height 4
radio input "true"
click at [263, 175] on input "True" at bounding box center [265, 173] width 5 height 4
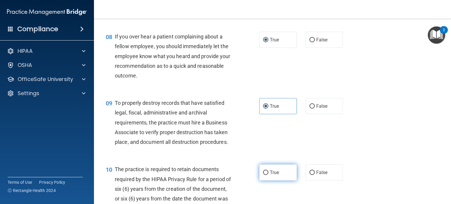
radio input "true"
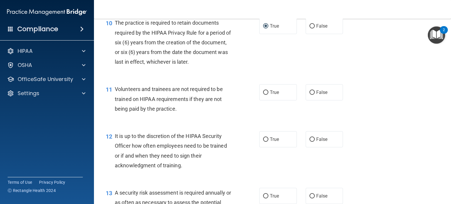
scroll to position [587, 0]
click at [264, 95] on input "True" at bounding box center [265, 92] width 5 height 4
radio input "true"
click at [264, 142] on input "True" at bounding box center [265, 139] width 5 height 4
radio input "true"
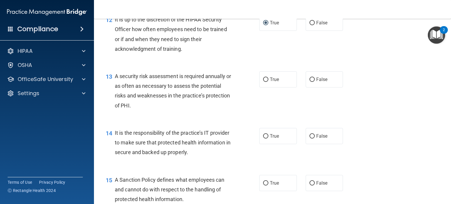
scroll to position [705, 0]
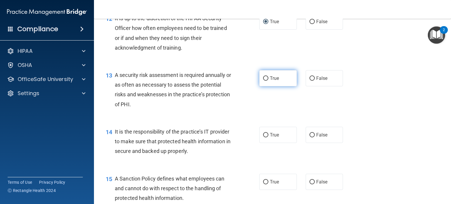
click at [264, 81] on input "True" at bounding box center [265, 78] width 5 height 4
radio input "true"
click at [263, 137] on input "True" at bounding box center [265, 135] width 5 height 4
radio input "true"
drag, startPoint x: 264, startPoint y: 189, endPoint x: 271, endPoint y: 187, distance: 6.6
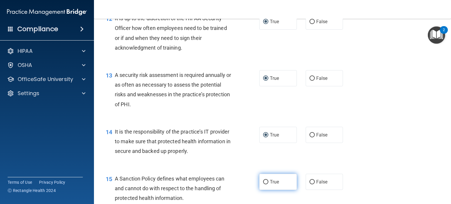
click at [264, 189] on label "True" at bounding box center [278, 182] width 38 height 16
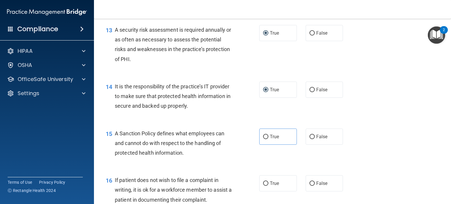
scroll to position [822, 0]
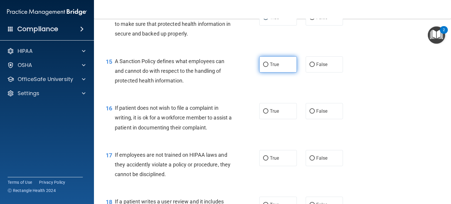
drag, startPoint x: 261, startPoint y: 69, endPoint x: 263, endPoint y: 73, distance: 4.2
click at [262, 71] on label "True" at bounding box center [278, 64] width 38 height 16
click at [263, 67] on input "True" at bounding box center [265, 65] width 5 height 4
radio input "true"
click at [263, 67] on input "True" at bounding box center [265, 65] width 5 height 4
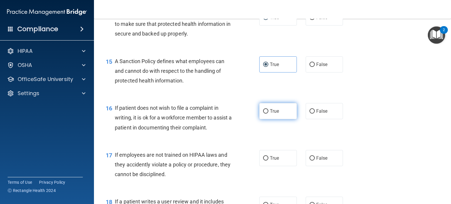
click at [263, 114] on input "True" at bounding box center [265, 111] width 5 height 4
radio input "true"
click at [264, 161] on input "True" at bounding box center [265, 158] width 5 height 4
radio input "true"
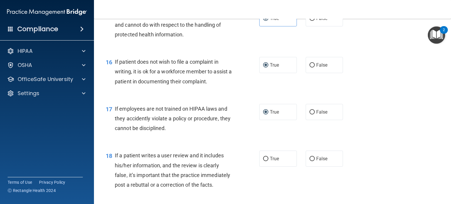
scroll to position [940, 0]
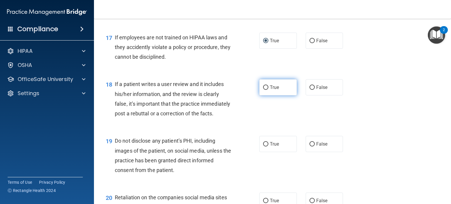
click at [265, 90] on input "True" at bounding box center [265, 87] width 5 height 4
radio input "true"
click at [263, 147] on input "True" at bounding box center [265, 144] width 5 height 4
radio input "true"
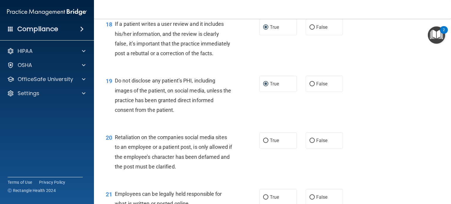
scroll to position [1086, 0]
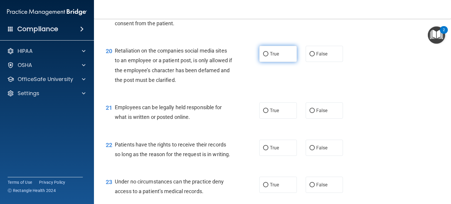
click at [263, 56] on input "True" at bounding box center [265, 54] width 5 height 4
radio input "true"
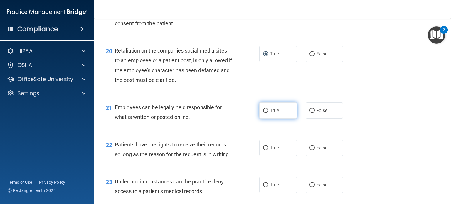
click at [263, 113] on input "True" at bounding box center [265, 111] width 5 height 4
radio input "true"
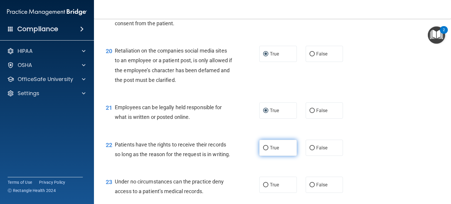
click at [263, 150] on input "True" at bounding box center [265, 148] width 5 height 4
radio input "true"
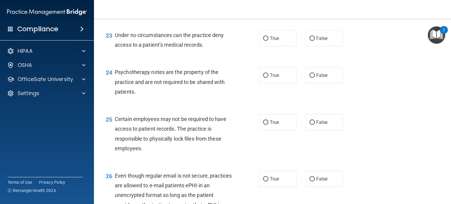
scroll to position [1233, 0]
click at [263, 41] on input "True" at bounding box center [265, 38] width 5 height 4
radio input "true"
click at [263, 78] on input "True" at bounding box center [265, 75] width 5 height 4
radio input "true"
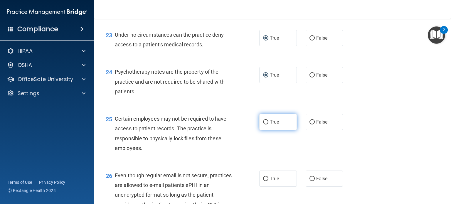
click at [263, 124] on input "True" at bounding box center [265, 122] width 5 height 4
radio input "true"
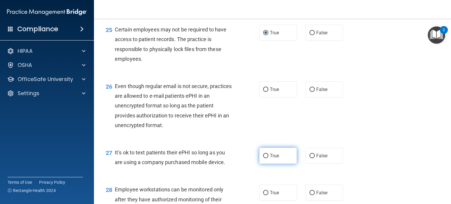
scroll to position [1351, 0]
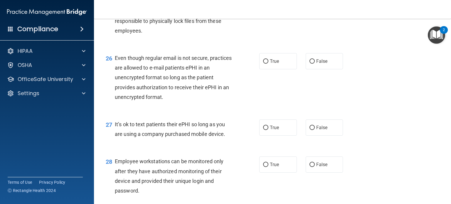
drag, startPoint x: 264, startPoint y: 90, endPoint x: 267, endPoint y: 116, distance: 26.5
click at [265, 64] on input "True" at bounding box center [265, 61] width 5 height 4
radio input "true"
drag, startPoint x: 261, startPoint y: 156, endPoint x: 264, endPoint y: 157, distance: 3.1
click at [263, 130] on input "True" at bounding box center [265, 128] width 5 height 4
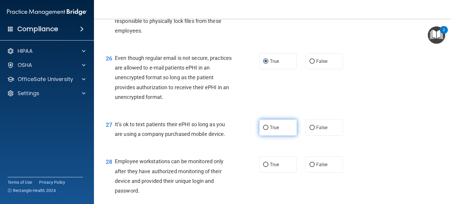
radio input "true"
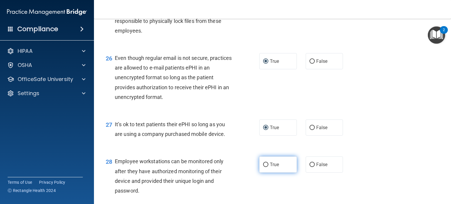
click at [264, 167] on input "True" at bounding box center [265, 165] width 5 height 4
radio input "true"
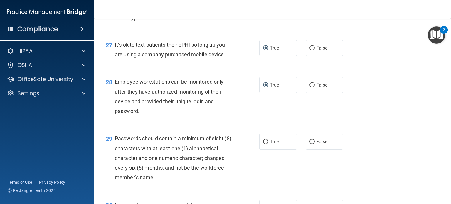
scroll to position [1468, 0]
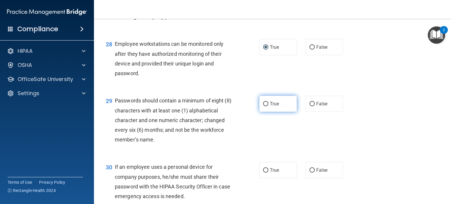
click at [265, 106] on input "True" at bounding box center [265, 104] width 5 height 4
radio input "true"
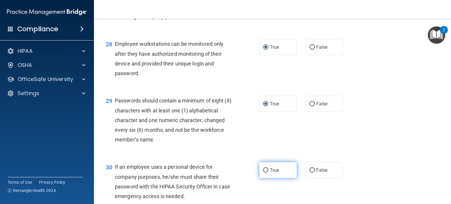
click at [264, 173] on input "True" at bounding box center [265, 170] width 5 height 4
radio input "true"
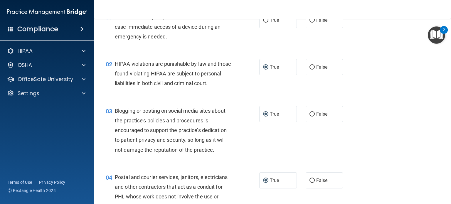
scroll to position [0, 0]
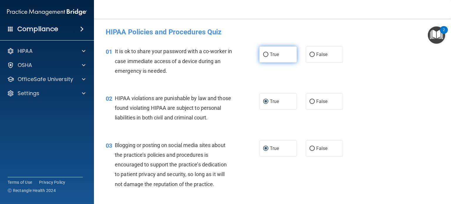
click at [263, 53] on input "True" at bounding box center [265, 55] width 5 height 4
radio input "true"
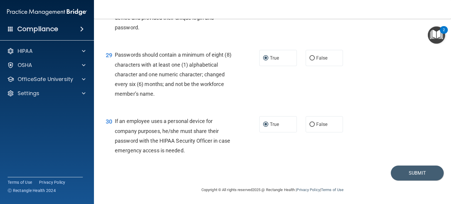
scroll to position [1543, 0]
click at [409, 171] on button "Submit" at bounding box center [417, 173] width 53 height 15
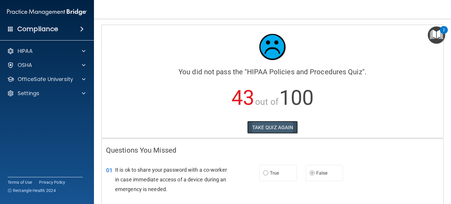
click at [277, 123] on button "TAKE QUIZ AGAIN" at bounding box center [272, 127] width 51 height 13
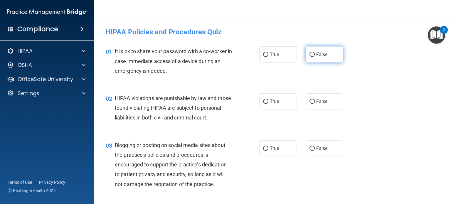
click at [309, 54] on input "False" at bounding box center [311, 55] width 5 height 4
radio input "true"
click at [265, 101] on input "True" at bounding box center [265, 102] width 5 height 4
radio input "true"
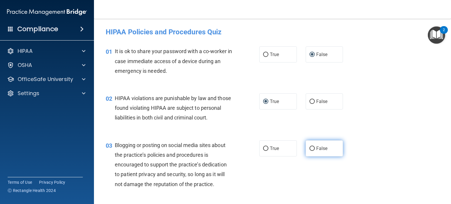
click at [309, 151] on input "False" at bounding box center [311, 149] width 5 height 4
radio input "true"
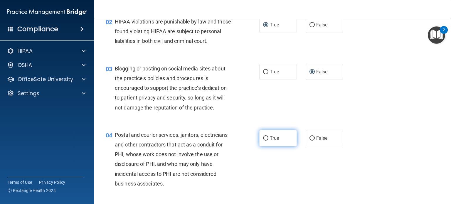
scroll to position [88, 0]
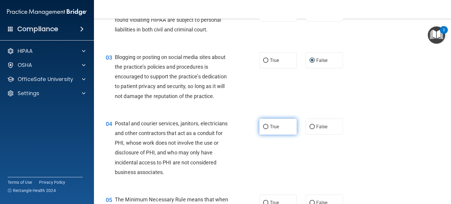
drag, startPoint x: 261, startPoint y: 133, endPoint x: 264, endPoint y: 135, distance: 3.8
click at [263, 134] on label "True" at bounding box center [278, 127] width 38 height 16
drag, startPoint x: 263, startPoint y: 135, endPoint x: 274, endPoint y: 146, distance: 15.8
click at [263, 129] on input "True" at bounding box center [265, 127] width 5 height 4
radio input "true"
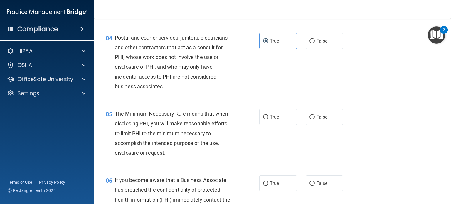
scroll to position [176, 0]
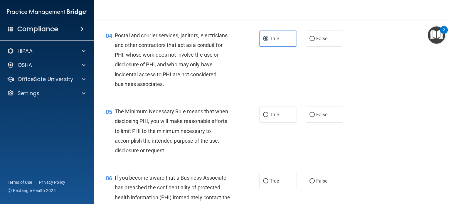
drag, startPoint x: 262, startPoint y: 122, endPoint x: 270, endPoint y: 134, distance: 14.5
click at [263, 117] on input "True" at bounding box center [265, 115] width 5 height 4
radio input "true"
click at [309, 184] on input "False" at bounding box center [311, 181] width 5 height 4
radio input "true"
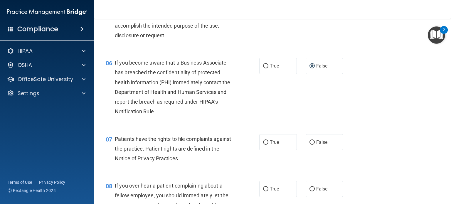
scroll to position [294, 0]
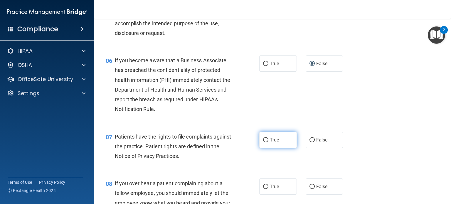
drag, startPoint x: 263, startPoint y: 149, endPoint x: 273, endPoint y: 154, distance: 12.0
click at [263, 142] on input "True" at bounding box center [265, 140] width 5 height 4
radio input "true"
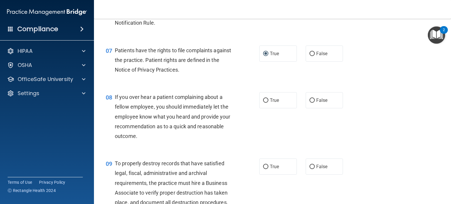
scroll to position [382, 0]
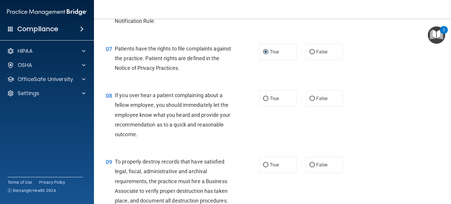
drag, startPoint x: 309, startPoint y: 108, endPoint x: 312, endPoint y: 120, distance: 11.7
click at [309, 101] on input "False" at bounding box center [311, 99] width 5 height 4
radio input "true"
drag, startPoint x: 308, startPoint y: 174, endPoint x: 314, endPoint y: 174, distance: 5.9
click at [309, 167] on input "False" at bounding box center [311, 165] width 5 height 4
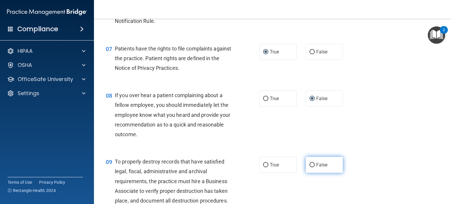
radio input "true"
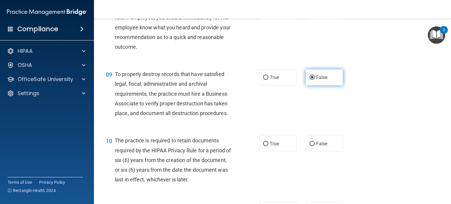
scroll to position [470, 0]
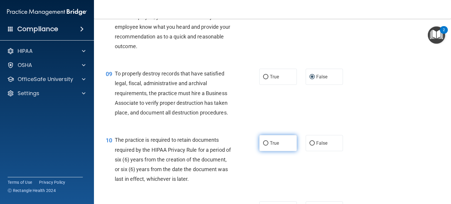
click at [264, 146] on input "True" at bounding box center [265, 143] width 5 height 4
radio input "true"
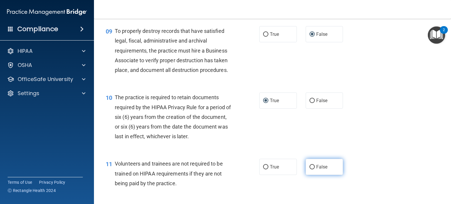
scroll to position [558, 0]
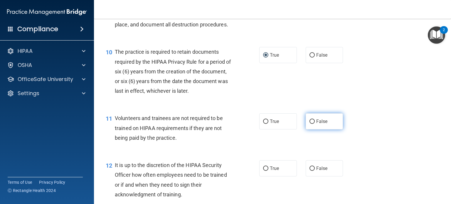
click at [309, 124] on input "False" at bounding box center [311, 122] width 5 height 4
radio input "true"
click at [309, 171] on input "False" at bounding box center [311, 168] width 5 height 4
radio input "true"
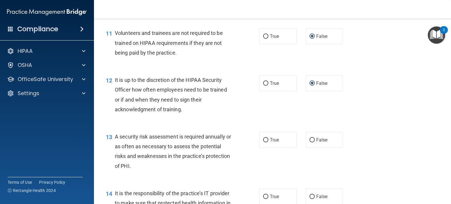
scroll to position [646, 0]
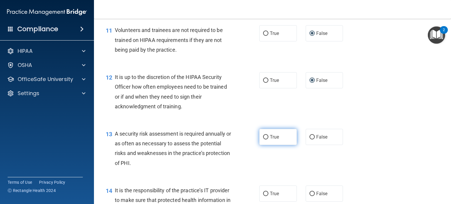
click at [263, 139] on input "True" at bounding box center [265, 137] width 5 height 4
radio input "true"
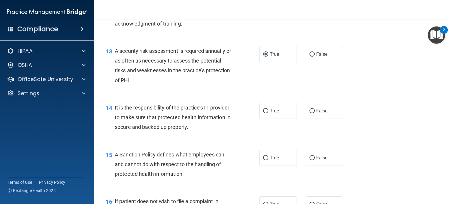
scroll to position [734, 0]
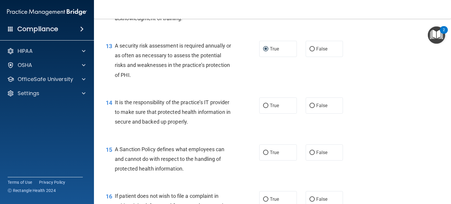
drag, startPoint x: 309, startPoint y: 116, endPoint x: 311, endPoint y: 124, distance: 7.5
click at [309, 108] on input "False" at bounding box center [311, 106] width 5 height 4
radio input "true"
click at [309, 155] on input "False" at bounding box center [311, 153] width 5 height 4
radio input "true"
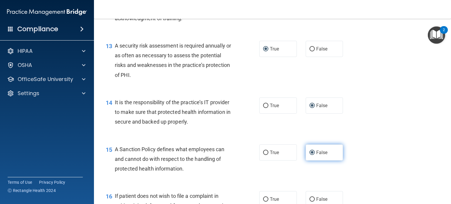
scroll to position [822, 0]
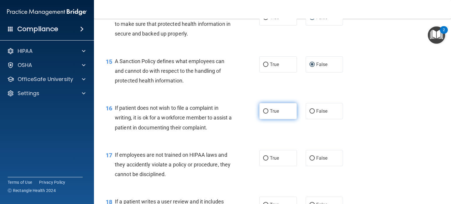
click at [263, 114] on input "True" at bounding box center [265, 111] width 5 height 4
radio input "true"
click at [309, 161] on input "False" at bounding box center [311, 158] width 5 height 4
radio input "true"
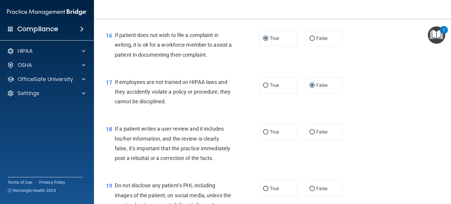
scroll to position [910, 0]
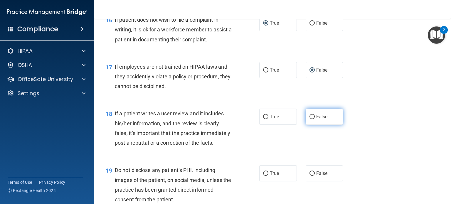
click at [309, 119] on input "False" at bounding box center [311, 117] width 5 height 4
radio input "true"
drag, startPoint x: 265, startPoint y: 190, endPoint x: 276, endPoint y: 188, distance: 10.8
click at [265, 181] on label "True" at bounding box center [278, 173] width 38 height 16
click at [265, 176] on input "True" at bounding box center [265, 173] width 5 height 4
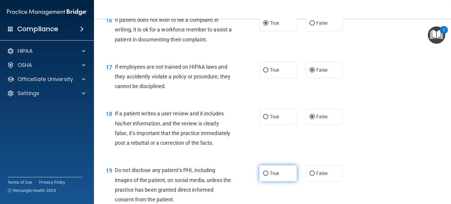
radio input "true"
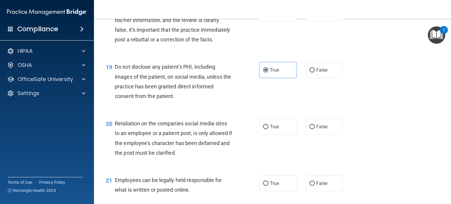
scroll to position [1028, 0]
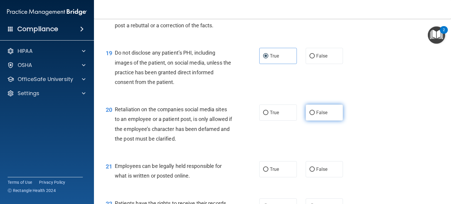
click at [309, 115] on input "False" at bounding box center [311, 113] width 5 height 4
radio input "true"
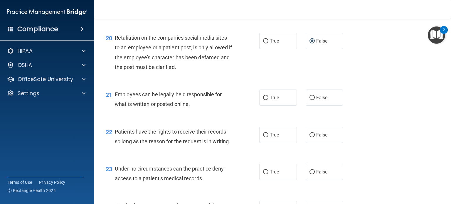
scroll to position [1116, 0]
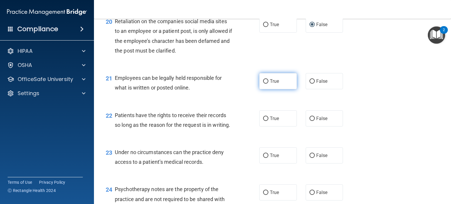
click at [263, 84] on input "True" at bounding box center [265, 81] width 5 height 4
radio input "true"
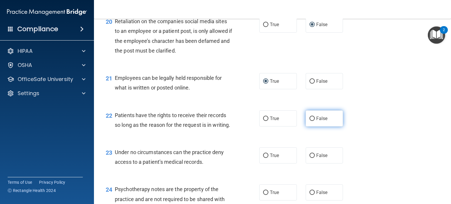
click at [312, 127] on label "False" at bounding box center [325, 118] width 38 height 16
click at [312, 121] on input "False" at bounding box center [311, 119] width 5 height 4
radio input "true"
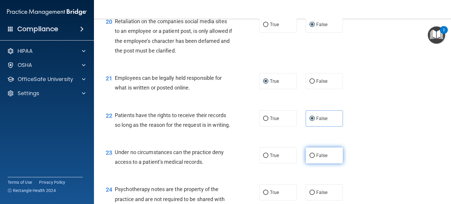
click at [309, 158] on input "False" at bounding box center [311, 156] width 5 height 4
radio input "true"
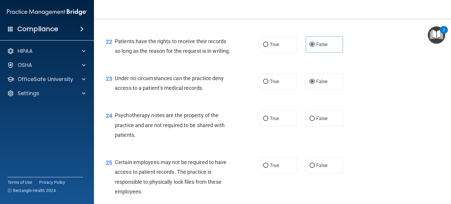
scroll to position [1204, 0]
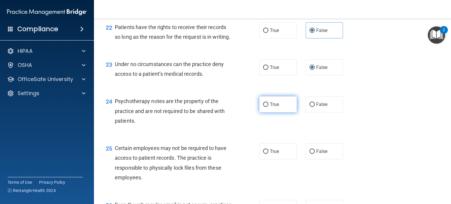
click at [263, 107] on input "True" at bounding box center [265, 104] width 5 height 4
radio input "true"
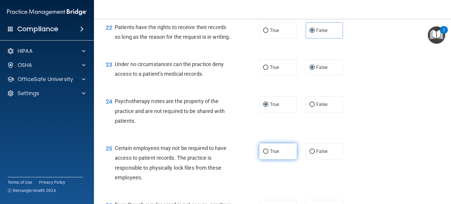
click at [264, 154] on input "True" at bounding box center [265, 151] width 5 height 4
radio input "true"
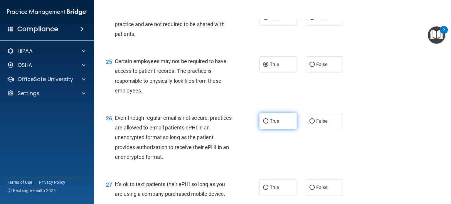
scroll to position [1292, 0]
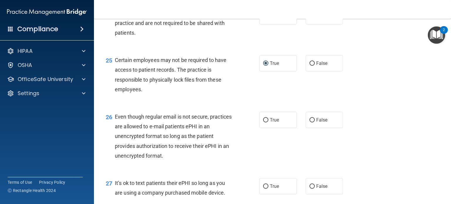
drag, startPoint x: 263, startPoint y: 149, endPoint x: 282, endPoint y: 159, distance: 20.6
click at [264, 122] on input "True" at bounding box center [265, 120] width 5 height 4
radio input "true"
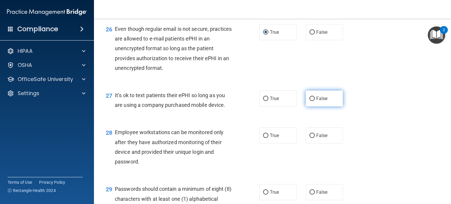
scroll to position [1380, 0]
drag, startPoint x: 309, startPoint y: 124, endPoint x: 315, endPoint y: 142, distance: 18.0
click at [309, 101] on input "False" at bounding box center [311, 98] width 5 height 4
radio input "true"
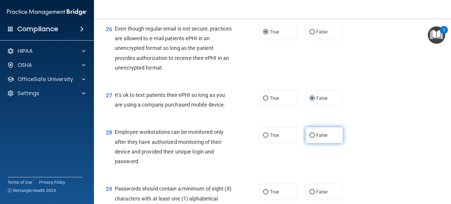
click at [309, 138] on input "False" at bounding box center [311, 135] width 5 height 4
radio input "true"
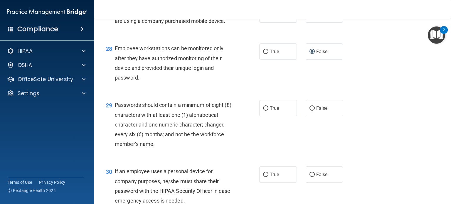
scroll to position [1468, 0]
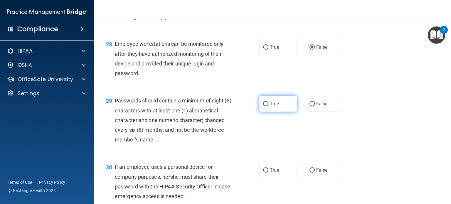
drag, startPoint x: 261, startPoint y: 132, endPoint x: 267, endPoint y: 139, distance: 8.5
click at [263, 106] on input "True" at bounding box center [265, 104] width 5 height 4
radio input "true"
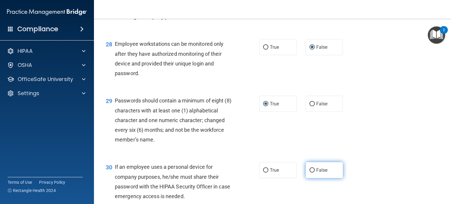
click at [309, 173] on input "False" at bounding box center [311, 170] width 5 height 4
radio input "true"
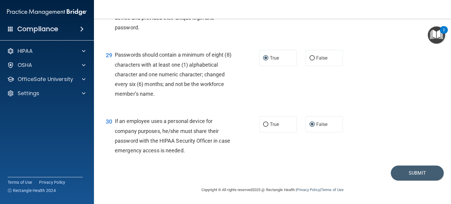
scroll to position [1543, 0]
click at [404, 175] on button "Submit" at bounding box center [417, 173] width 53 height 15
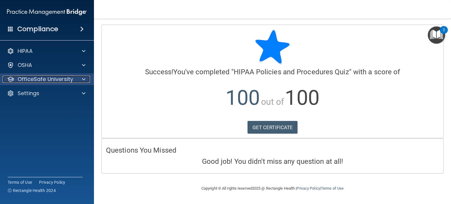
click at [86, 79] on div at bounding box center [82, 79] width 15 height 7
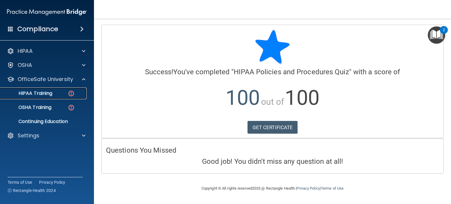
click at [70, 92] on img at bounding box center [71, 93] width 7 height 7
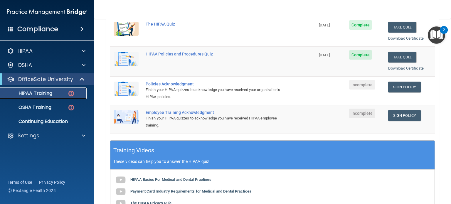
scroll to position [117, 0]
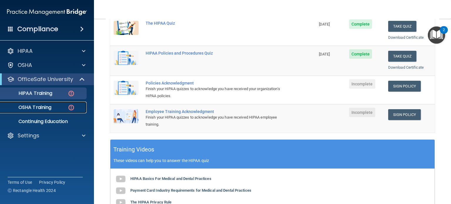
click at [39, 107] on p "OSHA Training" at bounding box center [28, 108] width 48 height 6
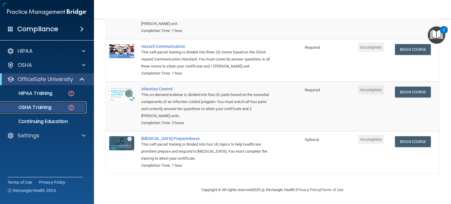
scroll to position [94, 0]
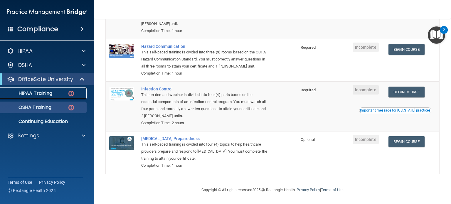
click at [33, 94] on p "HIPAA Training" at bounding box center [28, 93] width 48 height 6
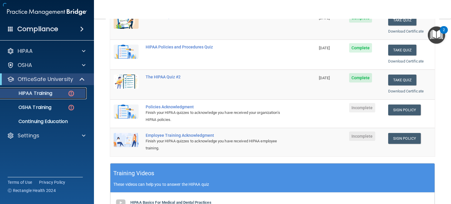
scroll to position [234, 0]
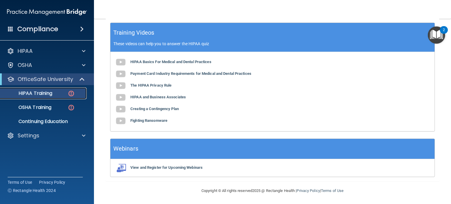
click at [43, 91] on p "HIPAA Training" at bounding box center [28, 93] width 48 height 6
click at [59, 77] on p "OfficeSafe University" at bounding box center [45, 79] width 55 height 7
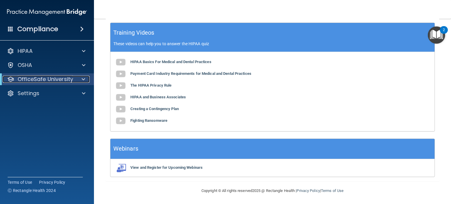
click at [80, 78] on div at bounding box center [82, 79] width 14 height 7
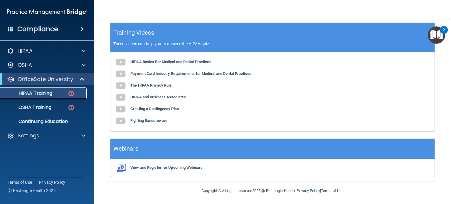
click at [48, 93] on p "HIPAA Training" at bounding box center [28, 93] width 48 height 6
click at [28, 91] on p "HIPAA Training" at bounding box center [28, 93] width 48 height 6
click at [32, 77] on p "OfficeSafe University" at bounding box center [45, 79] width 55 height 7
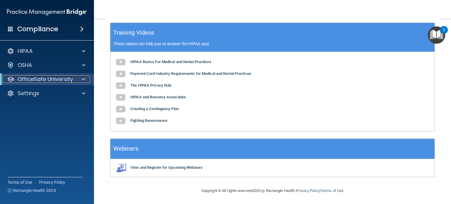
click at [32, 77] on p "OfficeSafe University" at bounding box center [45, 79] width 55 height 7
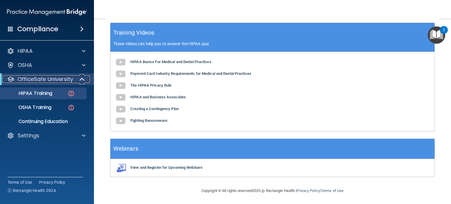
click at [81, 79] on span at bounding box center [82, 79] width 5 height 7
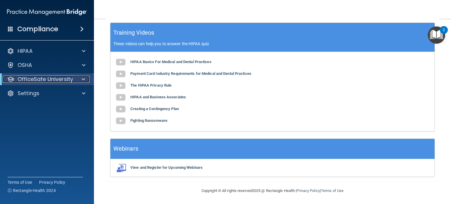
click at [82, 79] on span at bounding box center [84, 79] width 4 height 7
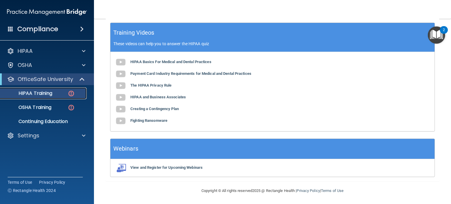
click at [72, 92] on img at bounding box center [71, 93] width 7 height 7
click at [52, 105] on div "OSHA Training" at bounding box center [44, 108] width 80 height 6
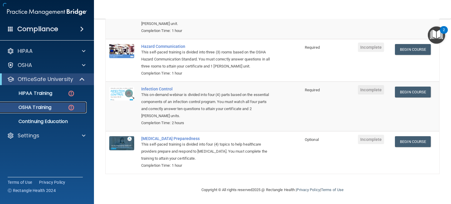
scroll to position [94, 0]
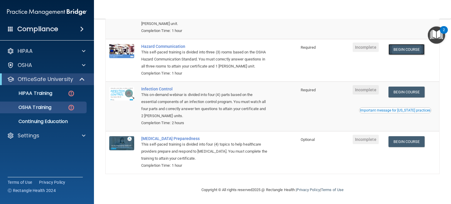
click at [395, 51] on link "Begin Course" at bounding box center [406, 49] width 36 height 11
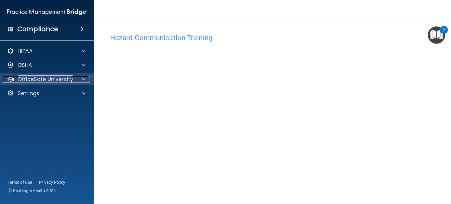
click at [25, 76] on p "OfficeSafe University" at bounding box center [45, 79] width 55 height 7
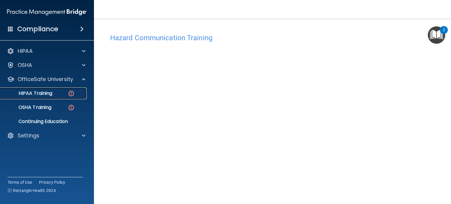
click at [31, 93] on p "HIPAA Training" at bounding box center [28, 93] width 48 height 6
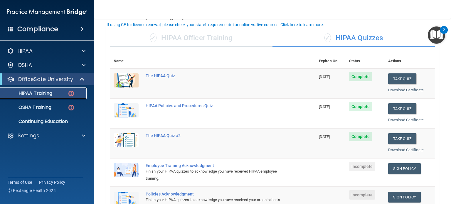
scroll to position [88, 0]
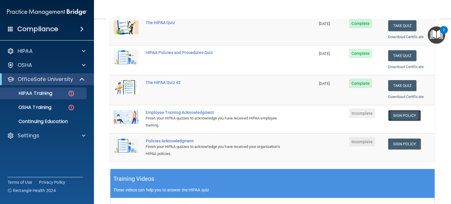
click at [401, 113] on link "Sign Policy" at bounding box center [404, 115] width 33 height 11
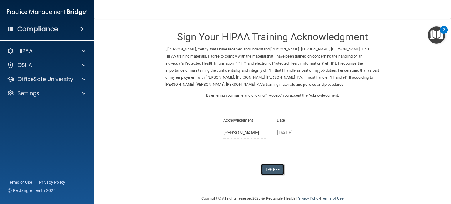
click at [265, 169] on button "I Agree" at bounding box center [272, 169] width 23 height 11
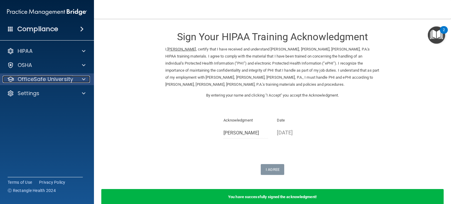
click at [48, 78] on p "OfficeSafe University" at bounding box center [45, 79] width 55 height 7
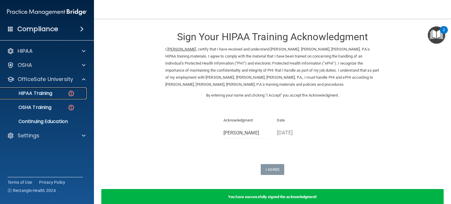
click at [48, 92] on p "HIPAA Training" at bounding box center [28, 93] width 48 height 6
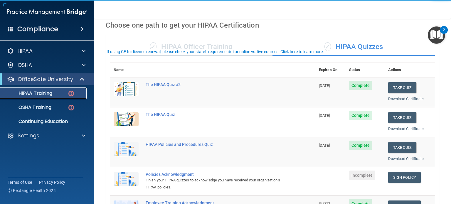
scroll to position [88, 0]
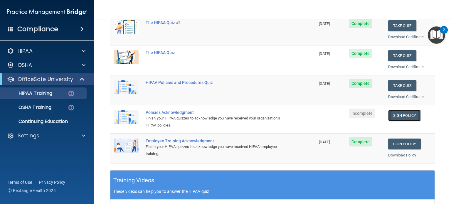
click at [405, 114] on link "Sign Policy" at bounding box center [404, 115] width 33 height 11
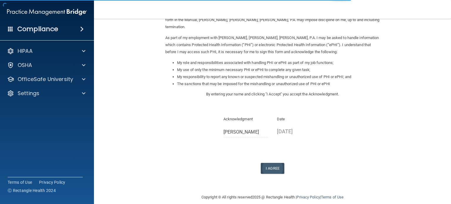
scroll to position [65, 0]
click at [271, 163] on button "I Agree" at bounding box center [272, 168] width 23 height 11
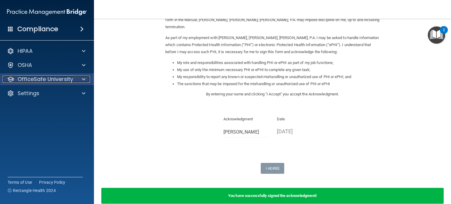
click at [63, 77] on p "OfficeSafe University" at bounding box center [45, 79] width 55 height 7
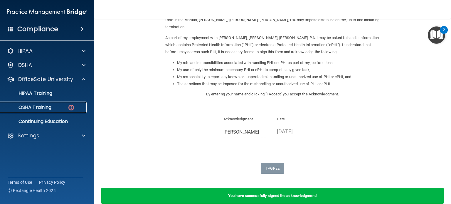
click at [48, 105] on p "OSHA Training" at bounding box center [28, 108] width 48 height 6
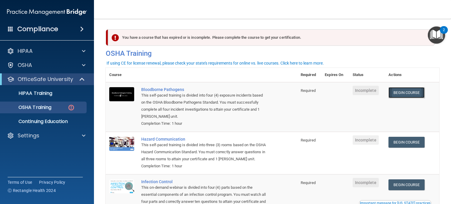
click at [402, 93] on link "Begin Course" at bounding box center [406, 92] width 36 height 11
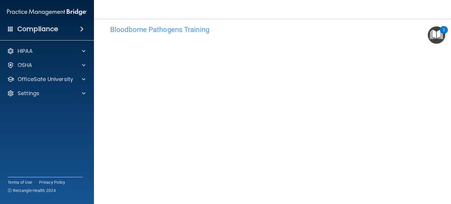
scroll to position [8, 0]
click at [67, 79] on p "OfficeSafe University" at bounding box center [45, 79] width 55 height 7
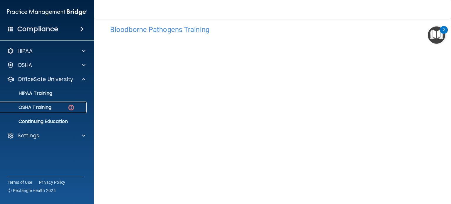
click at [46, 105] on p "OSHA Training" at bounding box center [28, 108] width 48 height 6
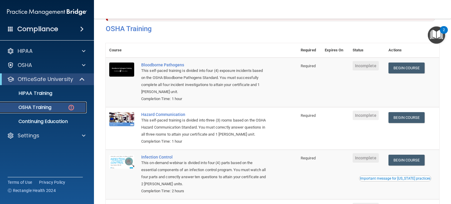
scroll to position [94, 0]
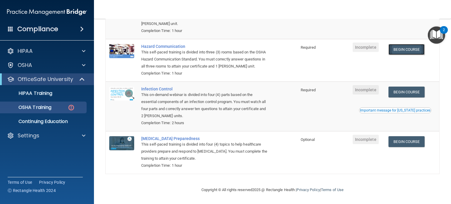
click at [412, 50] on link "Begin Course" at bounding box center [406, 49] width 36 height 11
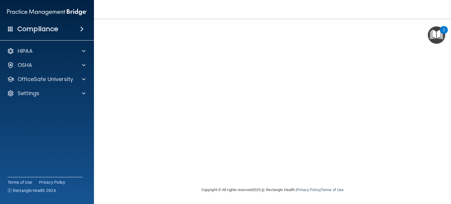
scroll to position [16, 0]
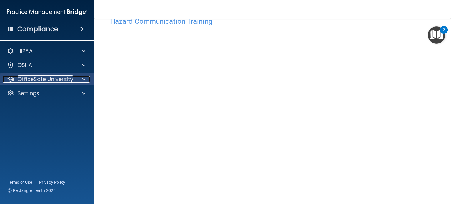
click at [69, 78] on p "OfficeSafe University" at bounding box center [45, 79] width 55 height 7
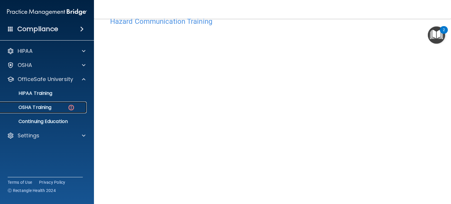
click at [48, 109] on p "OSHA Training" at bounding box center [28, 108] width 48 height 6
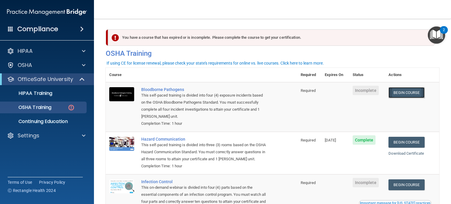
click at [409, 92] on link "Begin Course" at bounding box center [406, 92] width 36 height 11
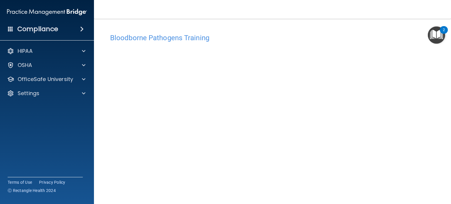
scroll to position [8, 0]
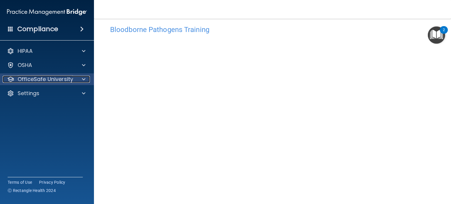
click at [58, 80] on p "OfficeSafe University" at bounding box center [45, 79] width 55 height 7
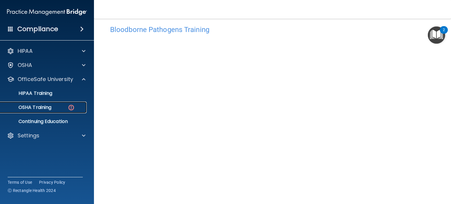
click at [46, 106] on p "OSHA Training" at bounding box center [28, 108] width 48 height 6
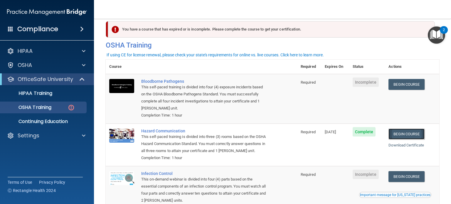
click at [403, 135] on link "Begin Course" at bounding box center [406, 134] width 36 height 11
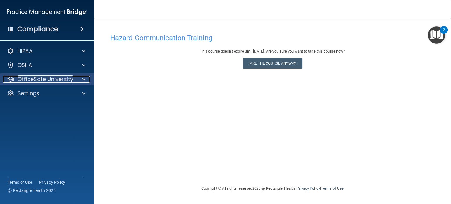
click at [53, 77] on p "OfficeSafe University" at bounding box center [45, 79] width 55 height 7
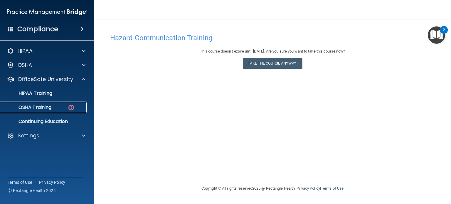
click at [43, 107] on p "OSHA Training" at bounding box center [28, 108] width 48 height 6
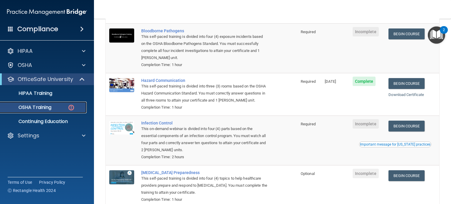
scroll to position [29, 0]
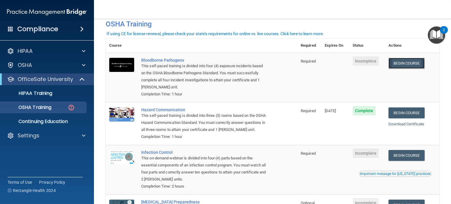
click at [397, 64] on link "Begin Course" at bounding box center [406, 63] width 36 height 11
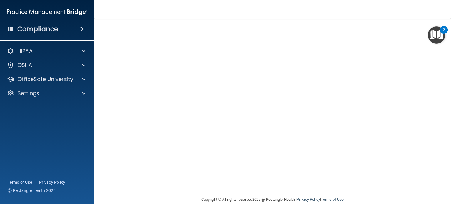
scroll to position [8, 0]
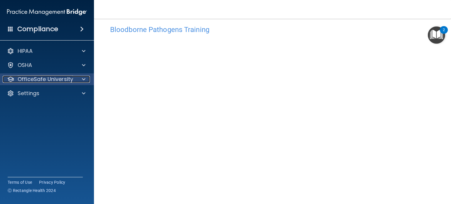
click at [44, 80] on p "OfficeSafe University" at bounding box center [45, 79] width 55 height 7
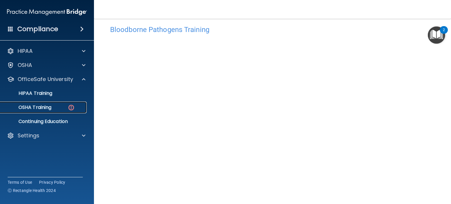
click at [38, 107] on p "OSHA Training" at bounding box center [28, 108] width 48 height 6
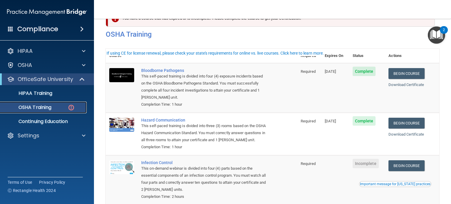
scroll to position [38, 0]
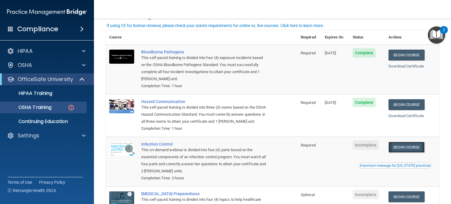
click at [397, 153] on link "Begin Course" at bounding box center [406, 147] width 36 height 11
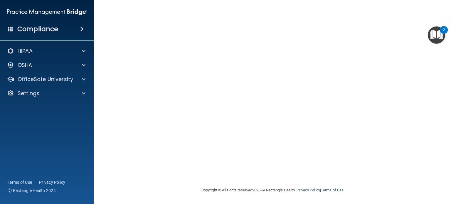
scroll to position [18, 0]
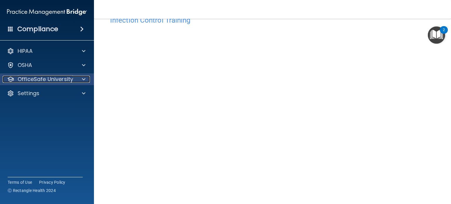
click at [48, 80] on p "OfficeSafe University" at bounding box center [45, 79] width 55 height 7
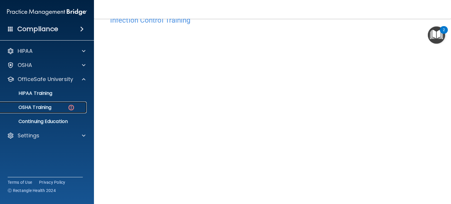
click at [44, 108] on p "OSHA Training" at bounding box center [28, 108] width 48 height 6
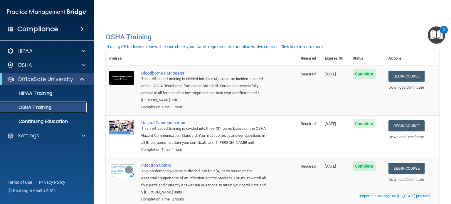
click at [47, 105] on p "OSHA Training" at bounding box center [28, 108] width 48 height 6
click at [46, 94] on p "HIPAA Training" at bounding box center [28, 93] width 48 height 6
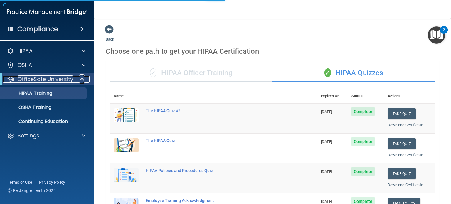
click at [47, 81] on p "OfficeSafe University" at bounding box center [45, 79] width 55 height 7
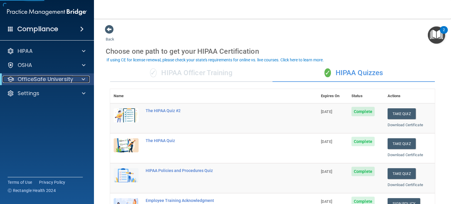
click at [52, 79] on p "OfficeSafe University" at bounding box center [45, 79] width 55 height 7
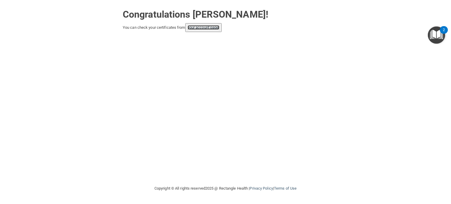
click at [199, 26] on link "your account page!" at bounding box center [204, 27] width 32 height 4
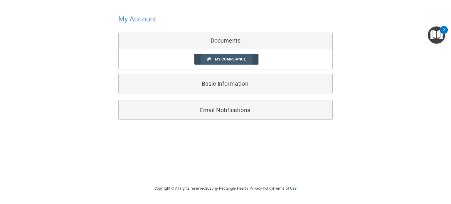
click at [228, 60] on span "My Compliance" at bounding box center [230, 59] width 31 height 4
